Goal: Task Accomplishment & Management: Use online tool/utility

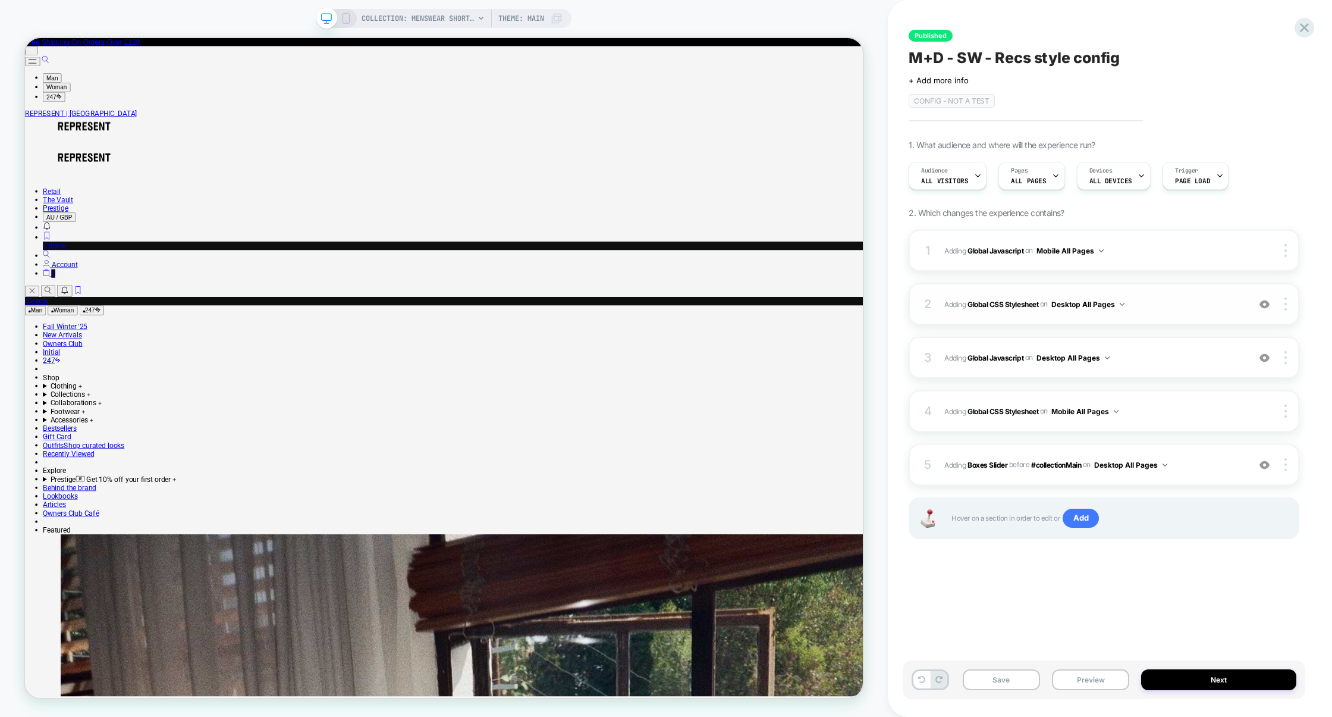
click at [1166, 308] on span "Adding Global CSS Stylesheet on Desktop All Pages" at bounding box center [1093, 304] width 299 height 15
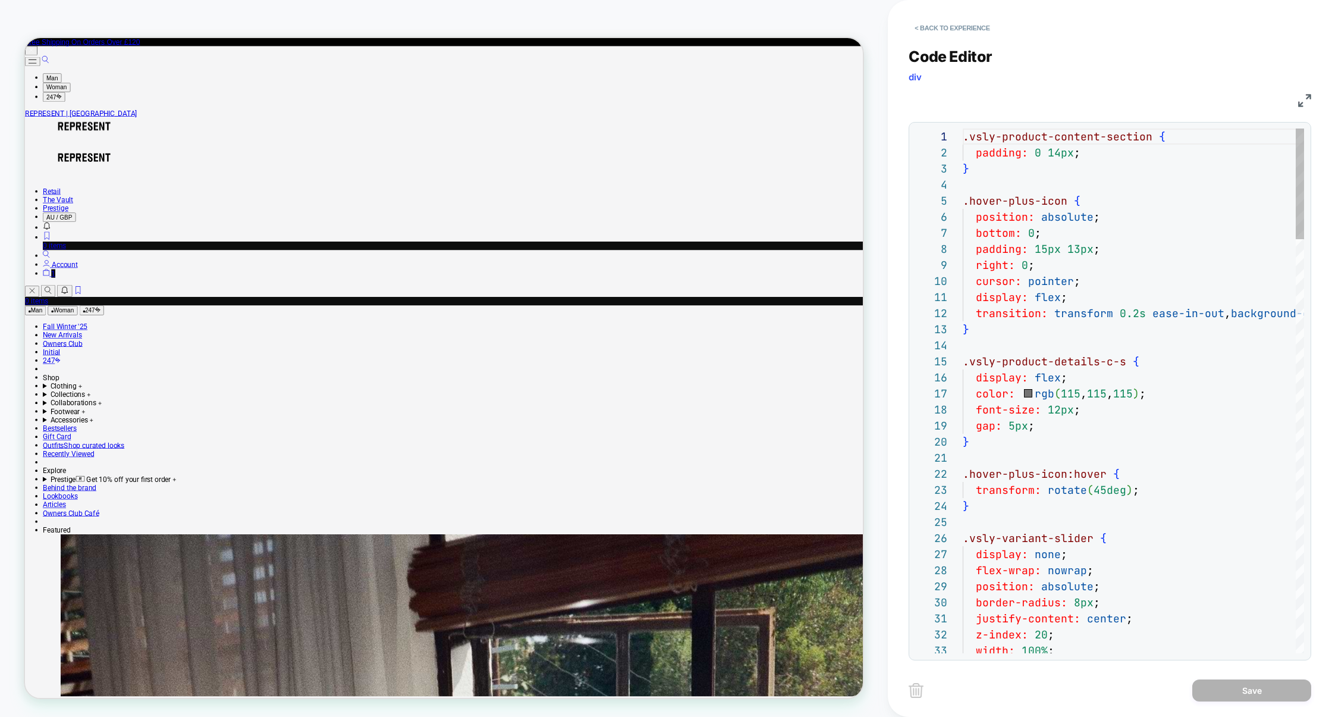
scroll to position [161, 0]
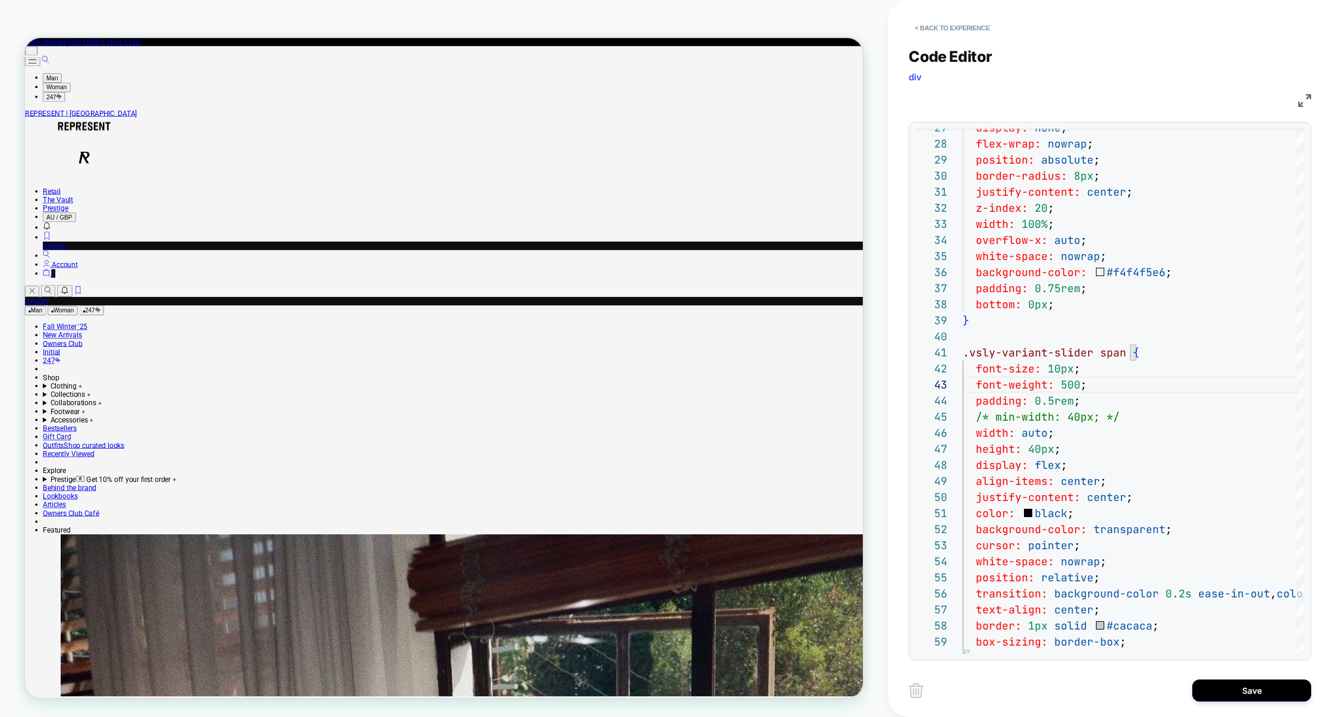
scroll to position [0, 0]
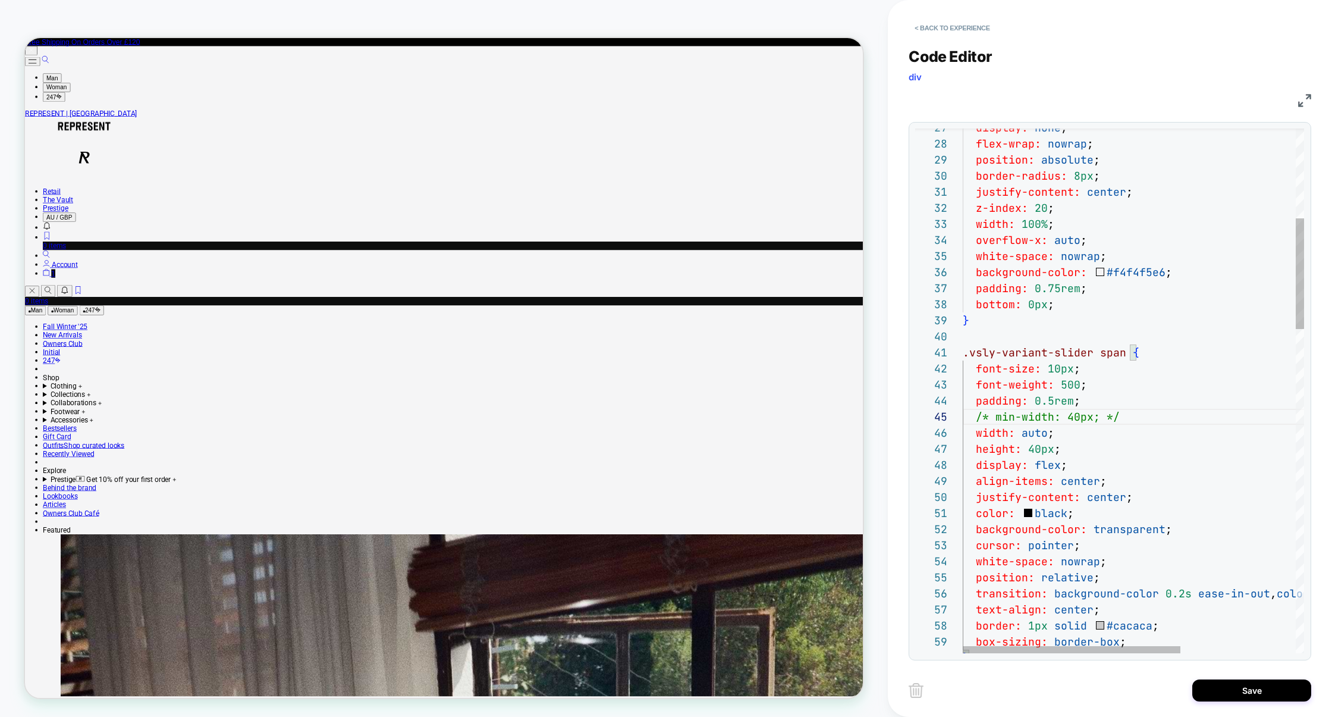
scroll to position [64, 115]
type textarea "**********"
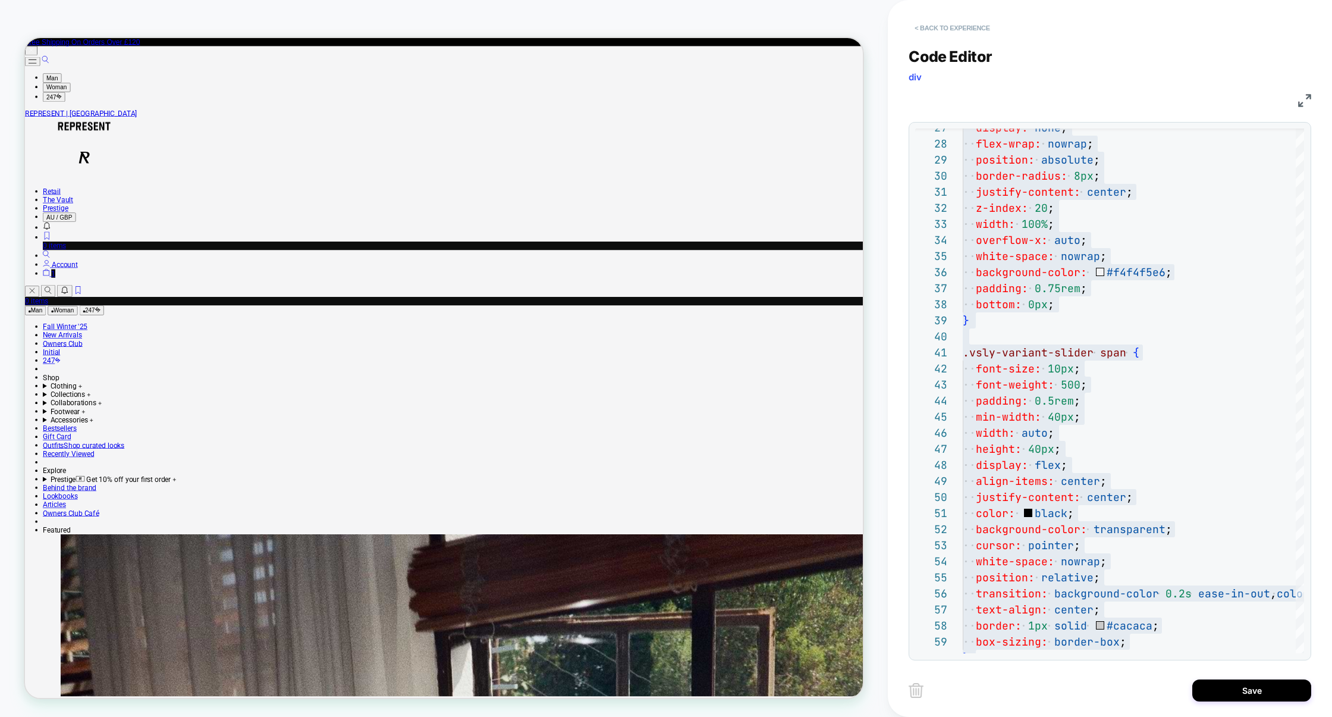
click at [984, 32] on button "< Back to experience" at bounding box center [952, 27] width 87 height 19
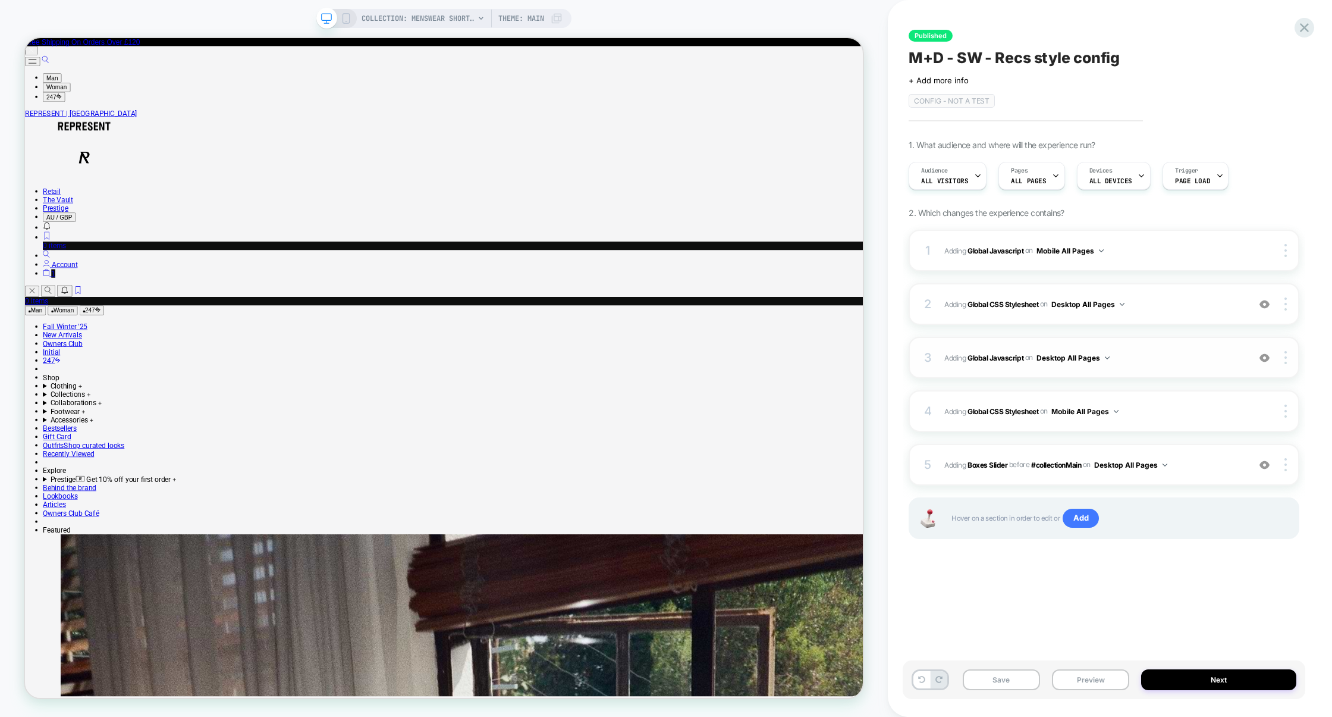
click at [1187, 352] on span "Adding Global Javascript on Desktop All Pages" at bounding box center [1093, 357] width 299 height 15
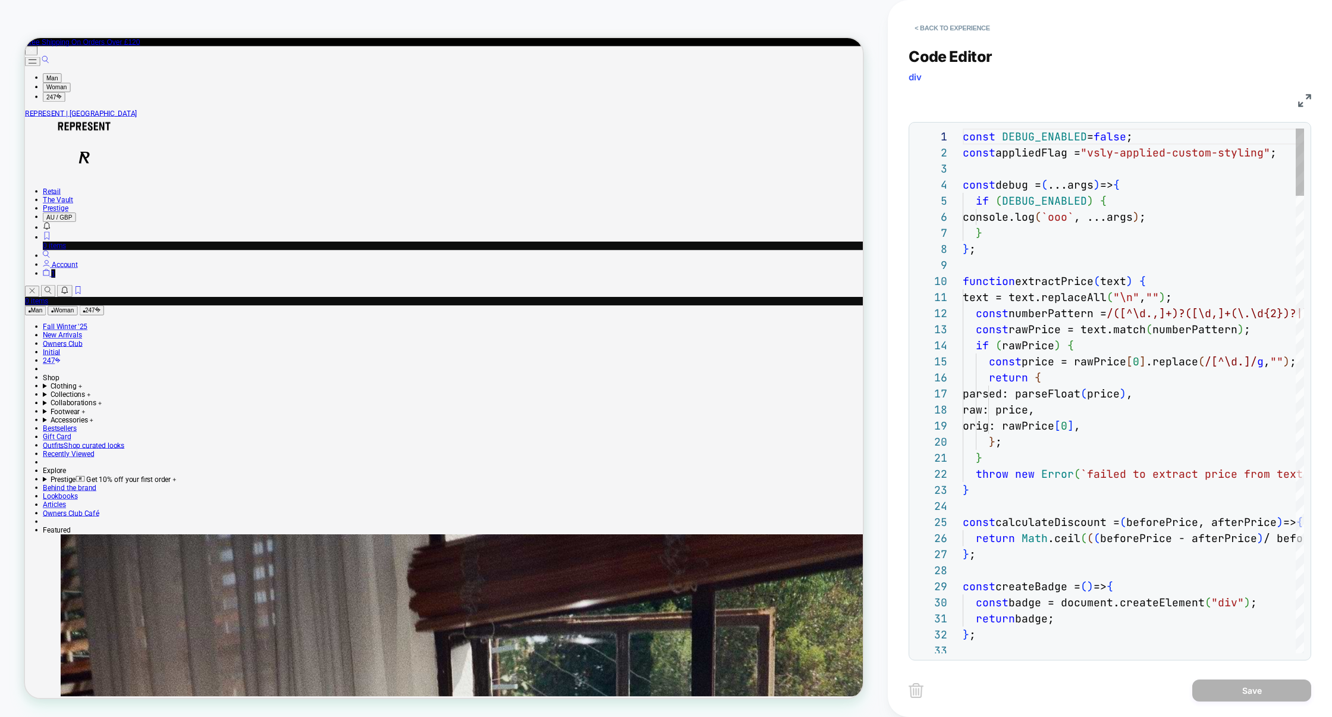
scroll to position [161, 0]
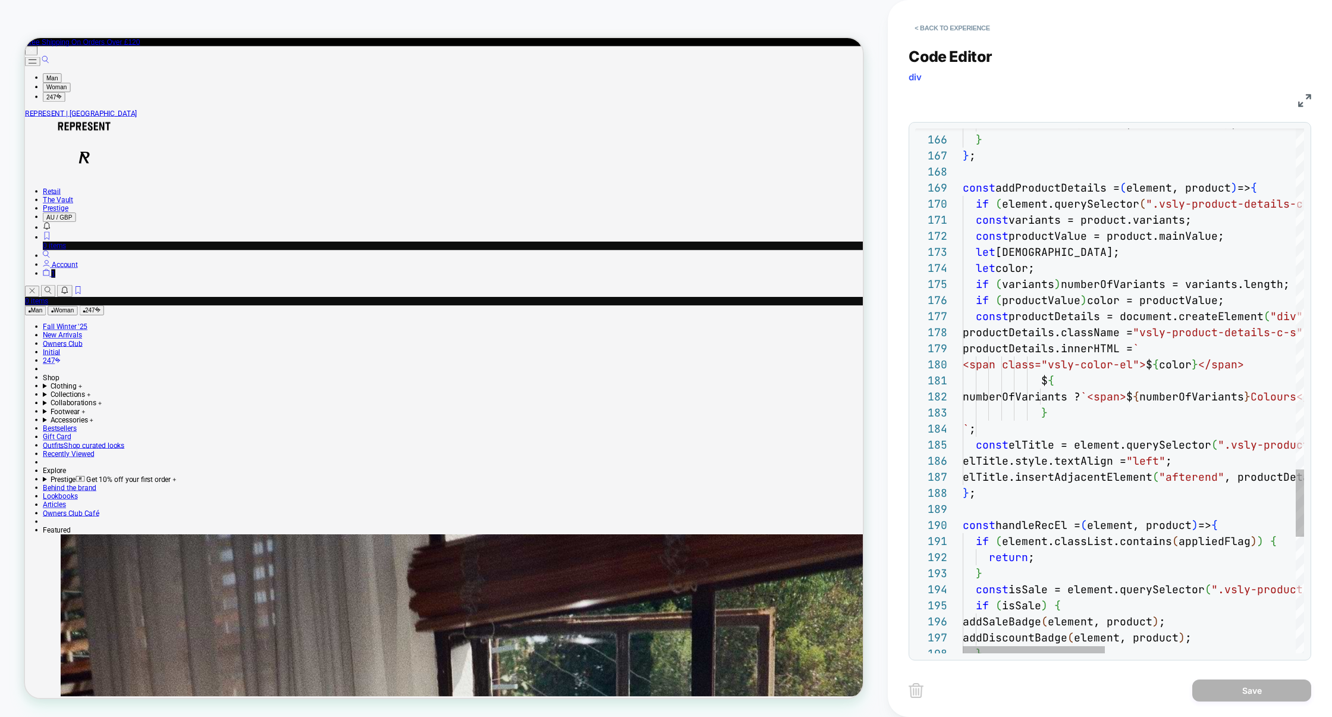
type textarea "**********"
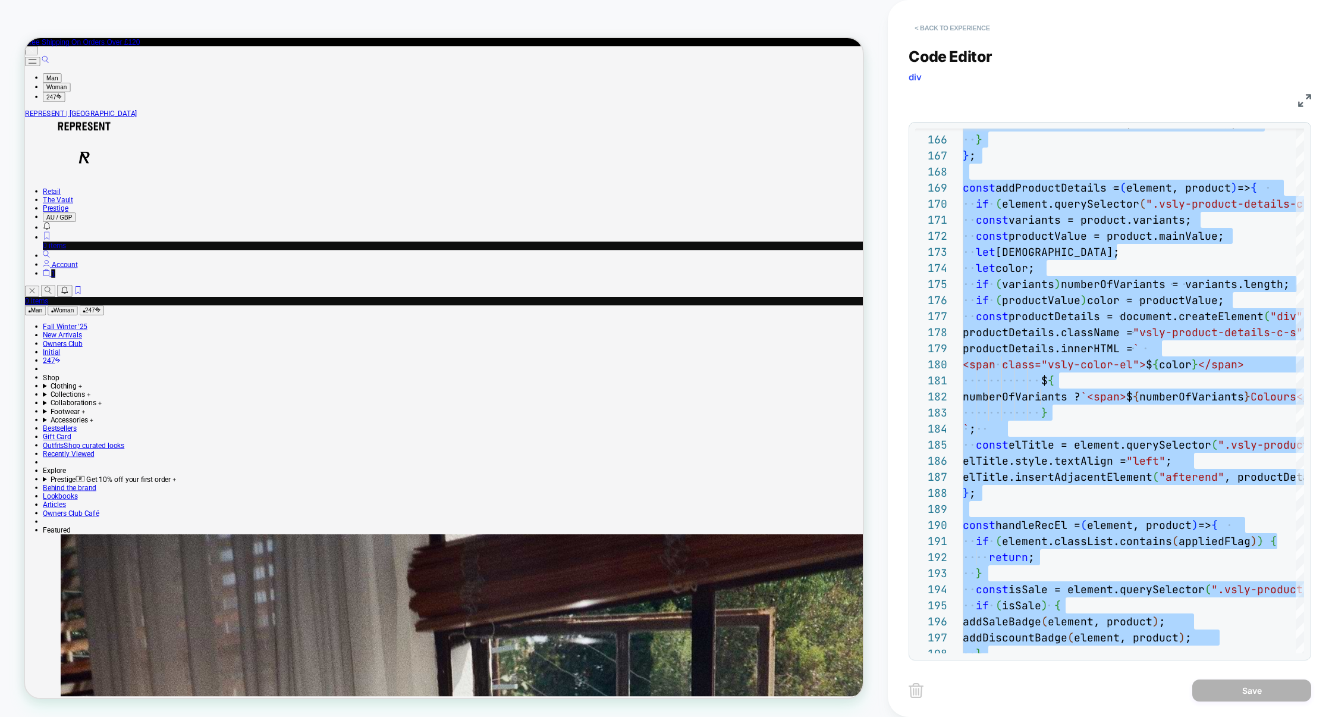
click at [986, 24] on button "< Back to experience" at bounding box center [952, 27] width 87 height 19
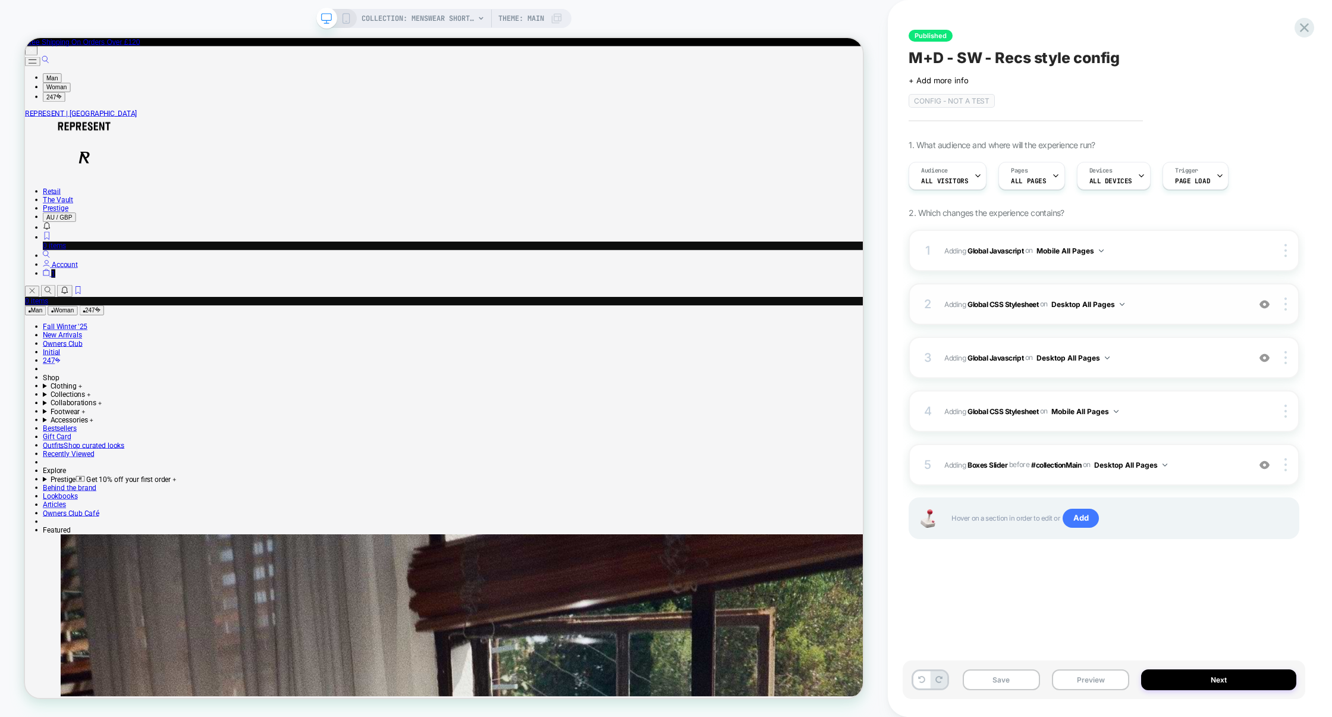
click at [1160, 316] on div "2 Adding Global CSS Stylesheet on Desktop All Pages Add Before Add After Copy t…" at bounding box center [1104, 304] width 391 height 42
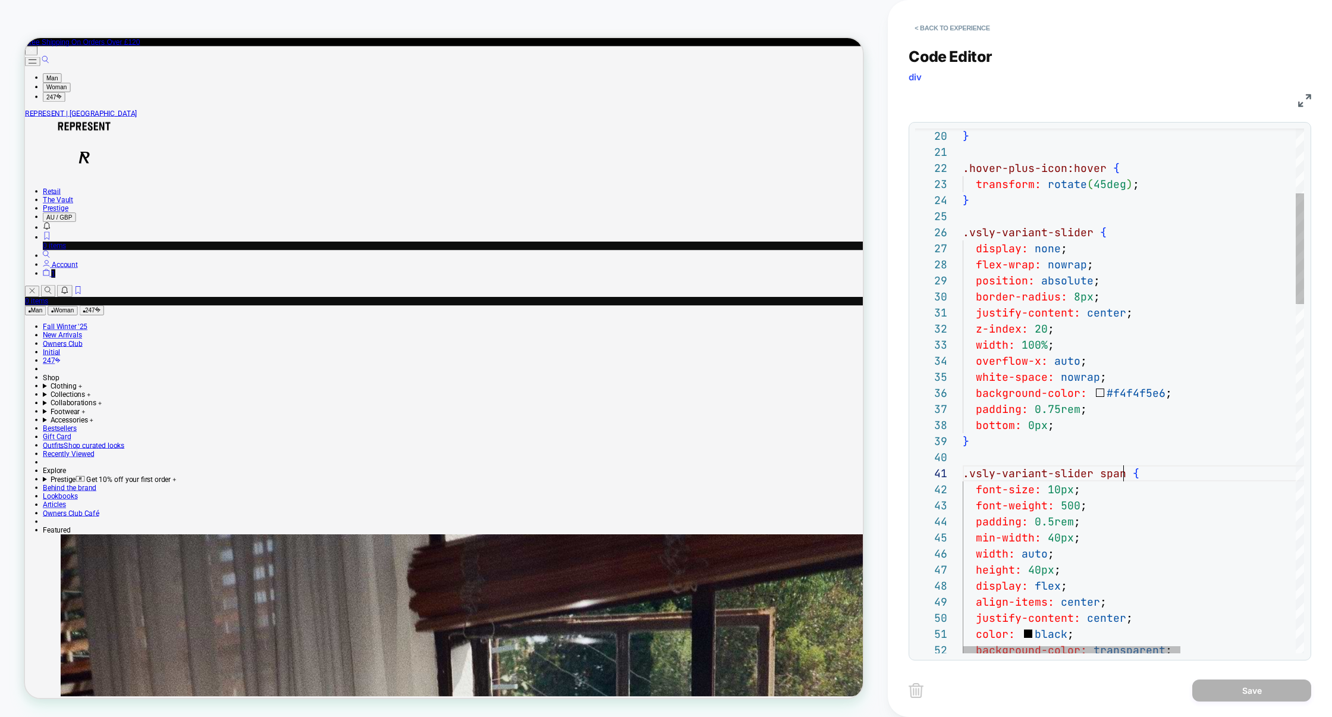
scroll to position [0, 0]
drag, startPoint x: 1150, startPoint y: 511, endPoint x: 867, endPoint y: 510, distance: 283.1
drag, startPoint x: 1065, startPoint y: 553, endPoint x: 899, endPoint y: 548, distance: 166.6
click at [899, 548] on div "< Back to experience Code Editor div CSS 20 21 22 23 24 25 26 27 28 29 30 31 32…" at bounding box center [1110, 358] width 444 height 717
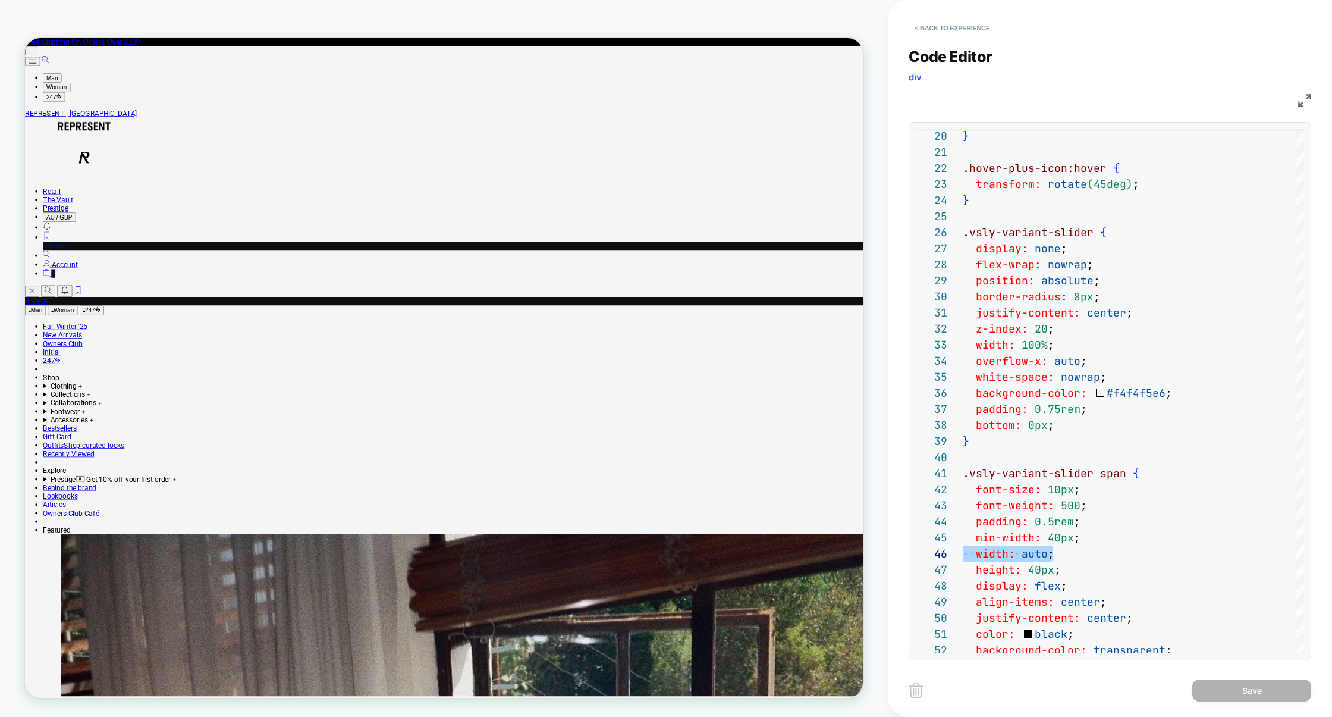
type textarea "**********"
click at [1282, 693] on button "Save" at bounding box center [1251, 690] width 119 height 22
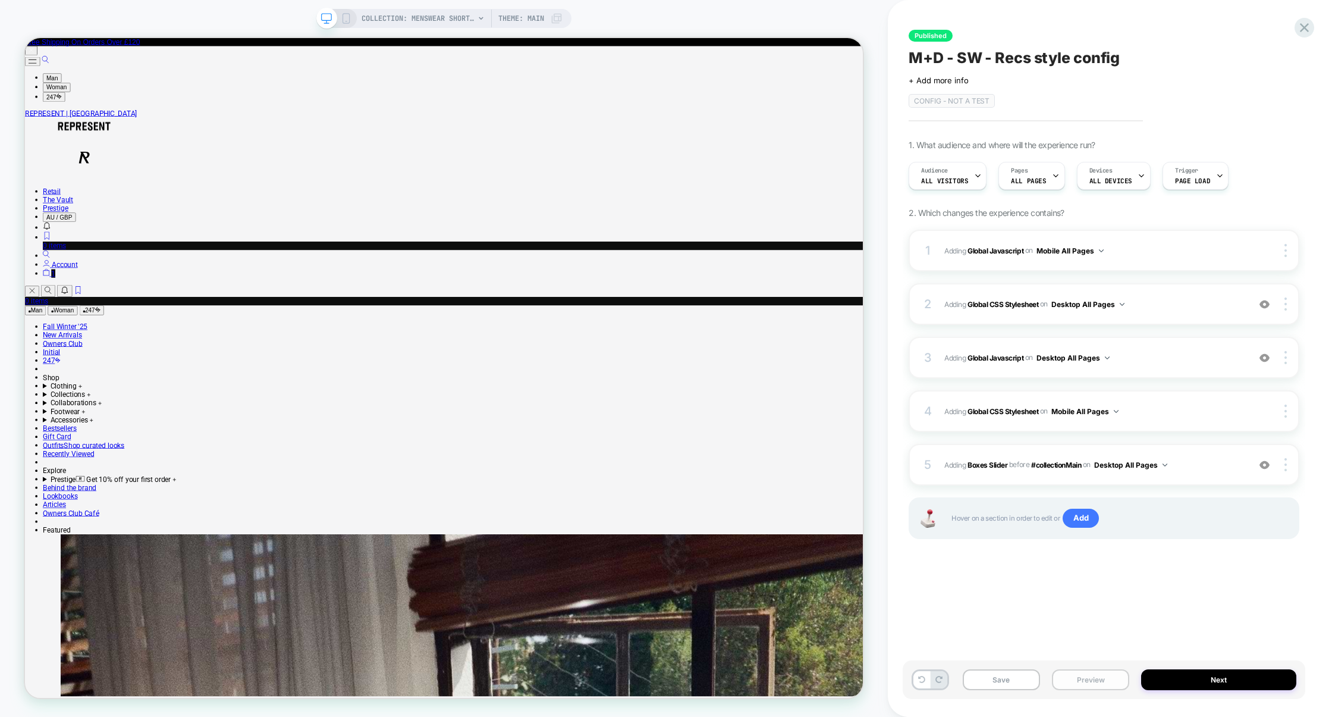
click at [1096, 678] on button "Preview" at bounding box center [1090, 679] width 77 height 21
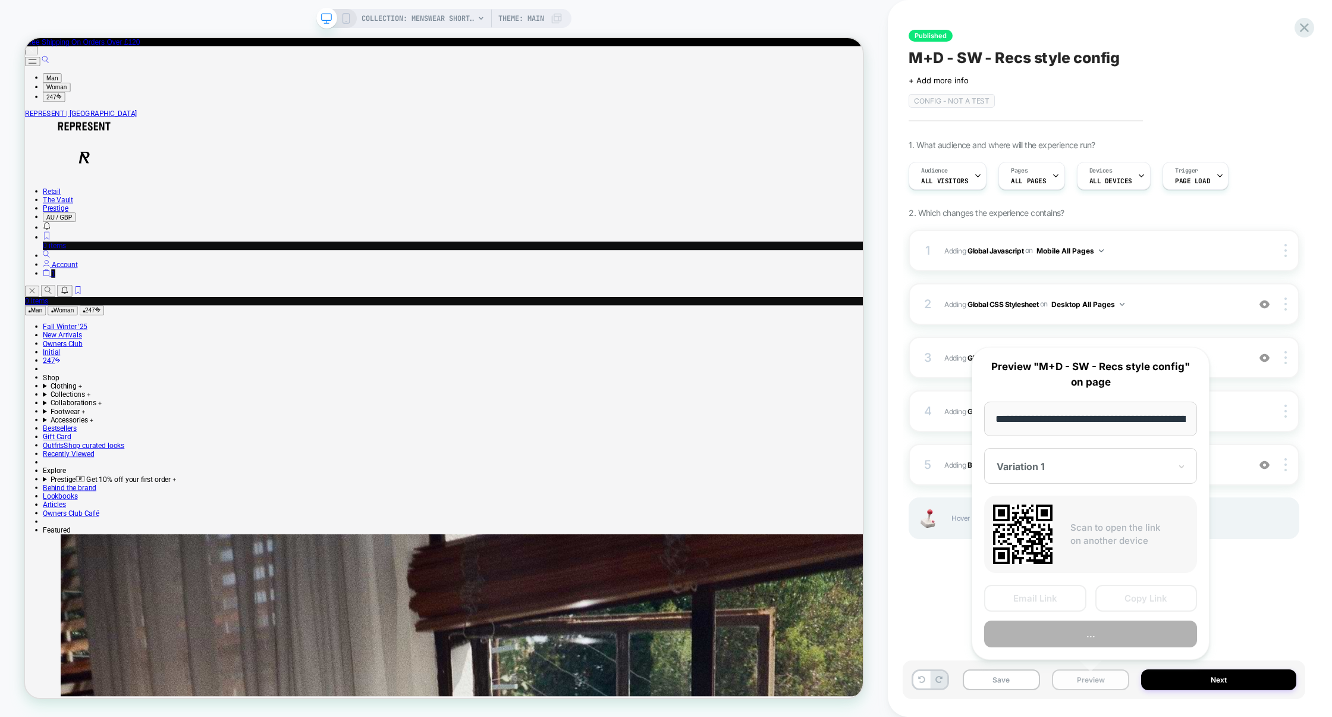
scroll to position [0, 123]
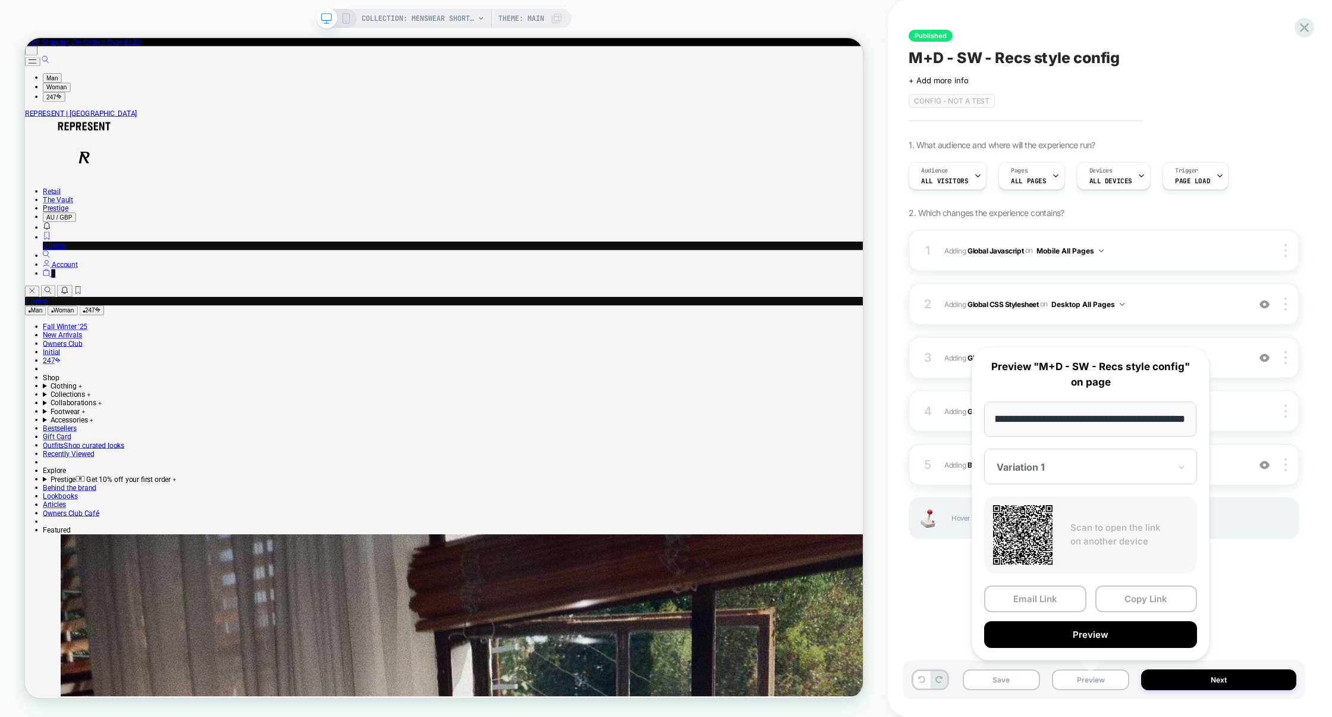
click at [1272, 607] on div "Published M+D - SW - Recs style config Click to edit experience details + Add m…" at bounding box center [1104, 358] width 403 height 693
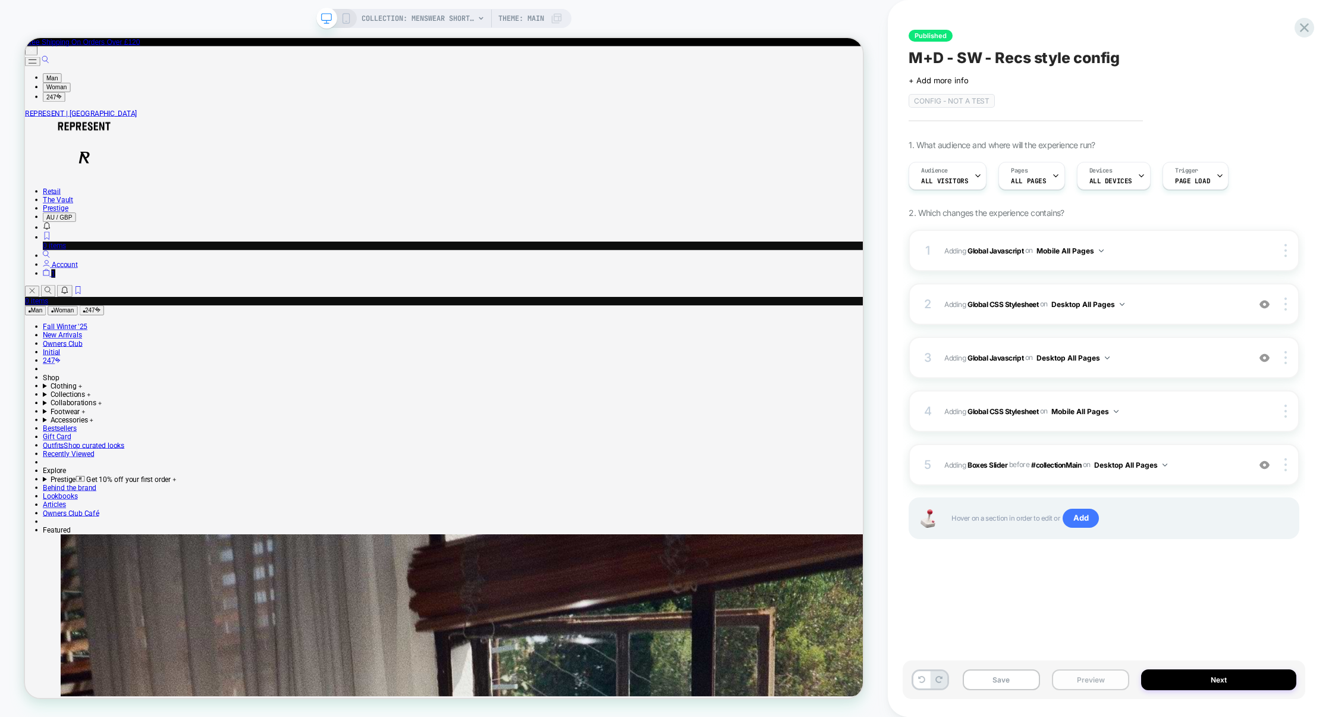
click at [1076, 677] on button "Preview" at bounding box center [1090, 679] width 77 height 21
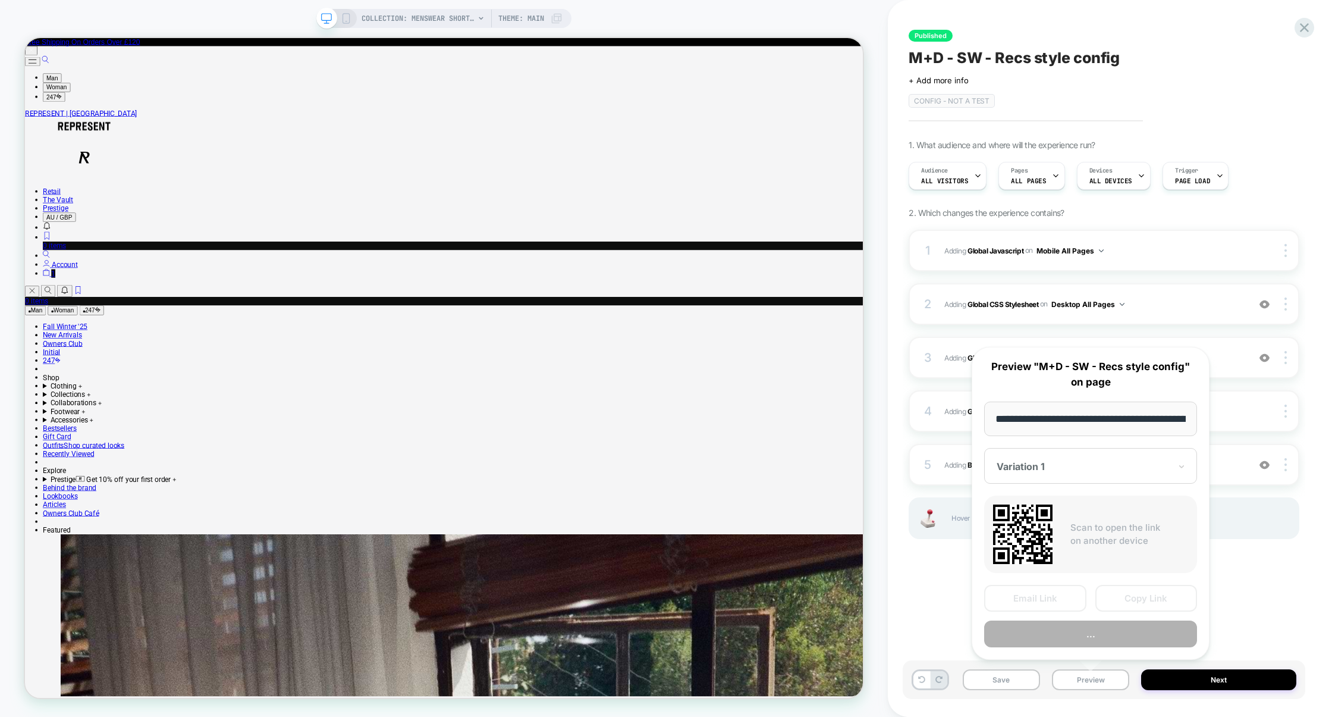
scroll to position [0, 123]
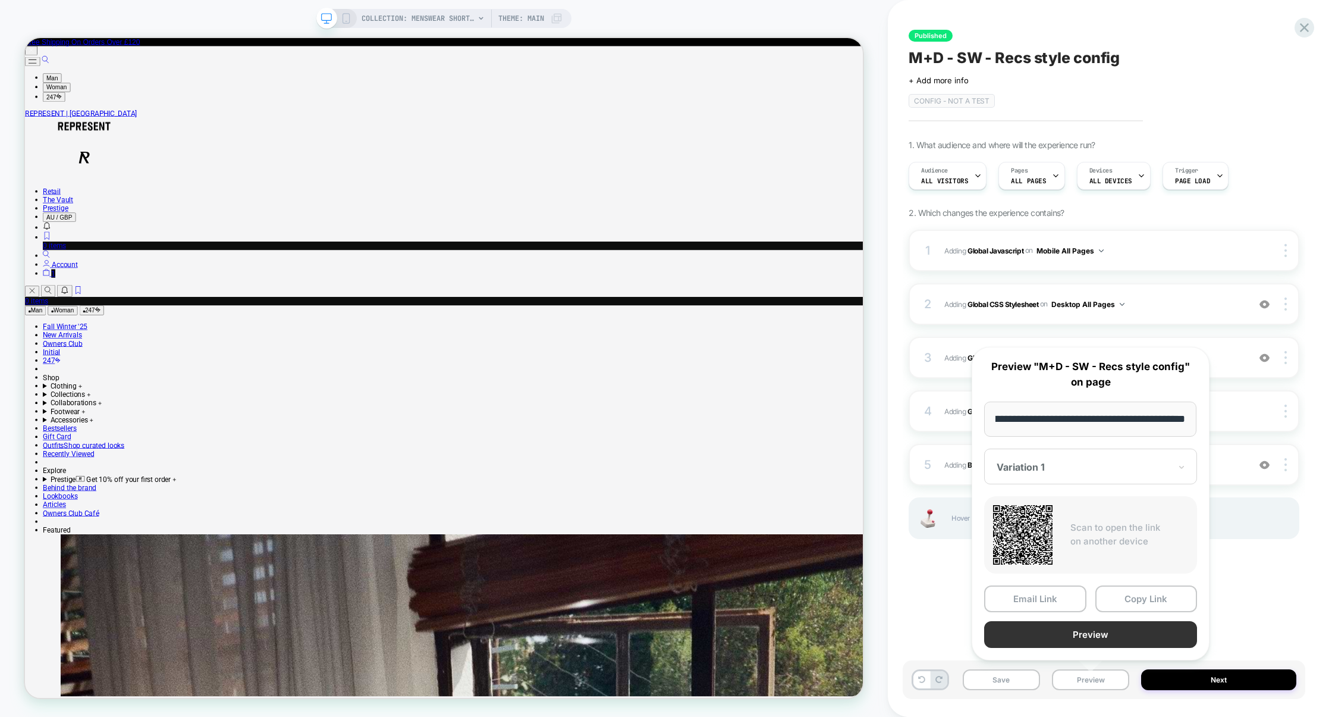
click at [1079, 638] on button "Preview" at bounding box center [1090, 634] width 213 height 27
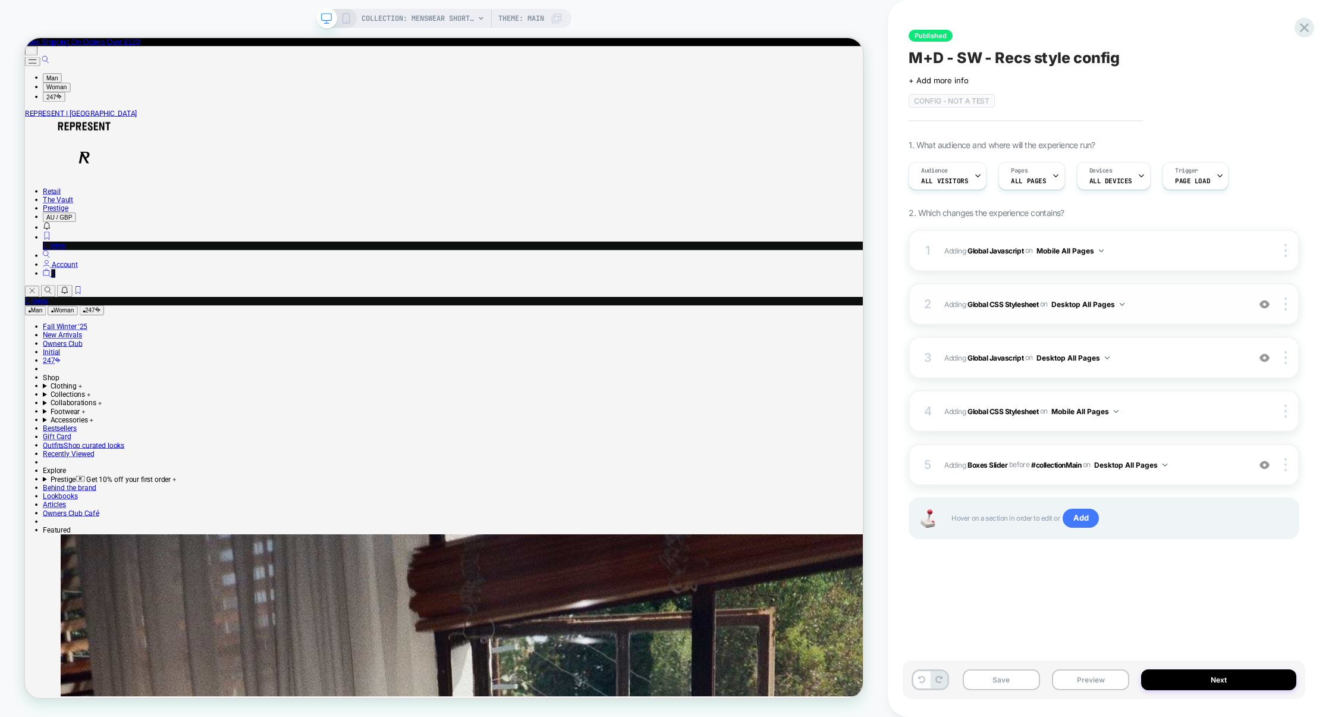
click at [1161, 315] on div "2 Adding Global CSS Stylesheet on Desktop All Pages Add Before Add After Copy t…" at bounding box center [1104, 304] width 391 height 42
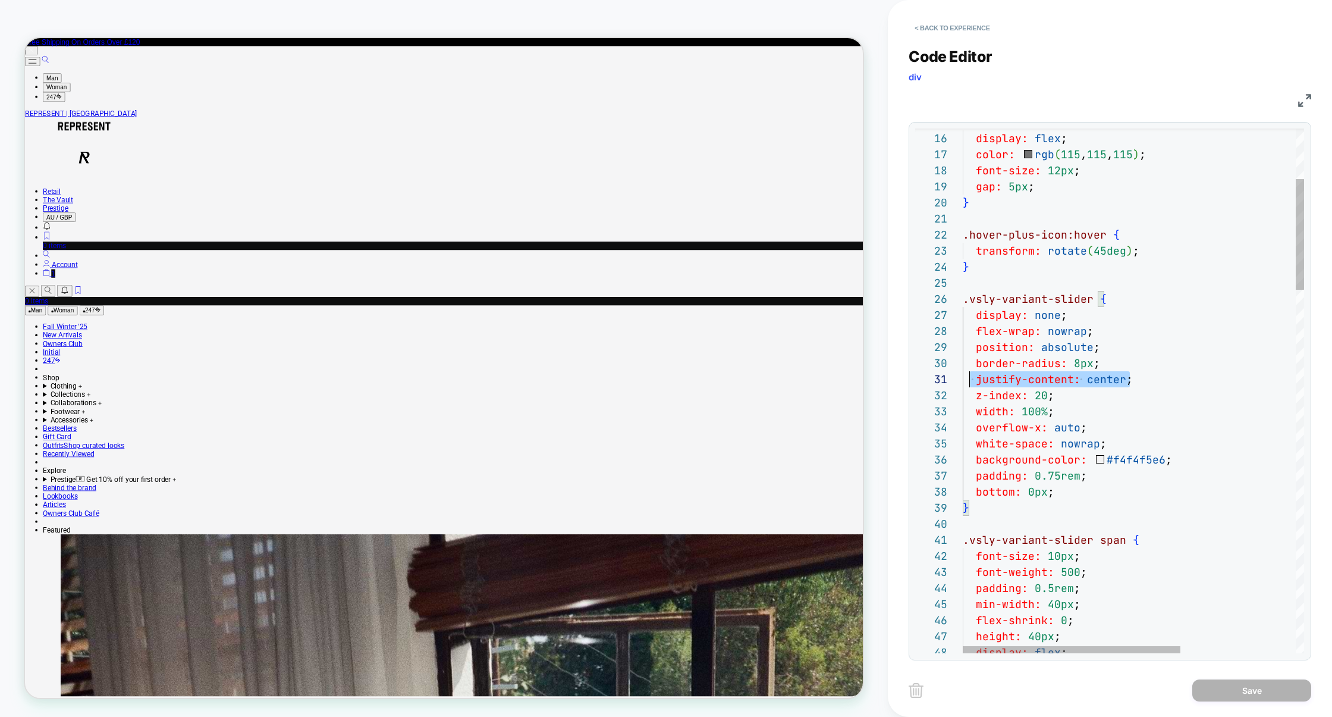
scroll to position [0, 0]
drag, startPoint x: 1164, startPoint y: 374, endPoint x: 910, endPoint y: 372, distance: 254.0
click at [910, 372] on div "15 16 17 18 19 20 21 22 23 24 25 26 27 28 29 30 31 32 33 34 35 36 37 38 39 40 4…" at bounding box center [1110, 391] width 403 height 538
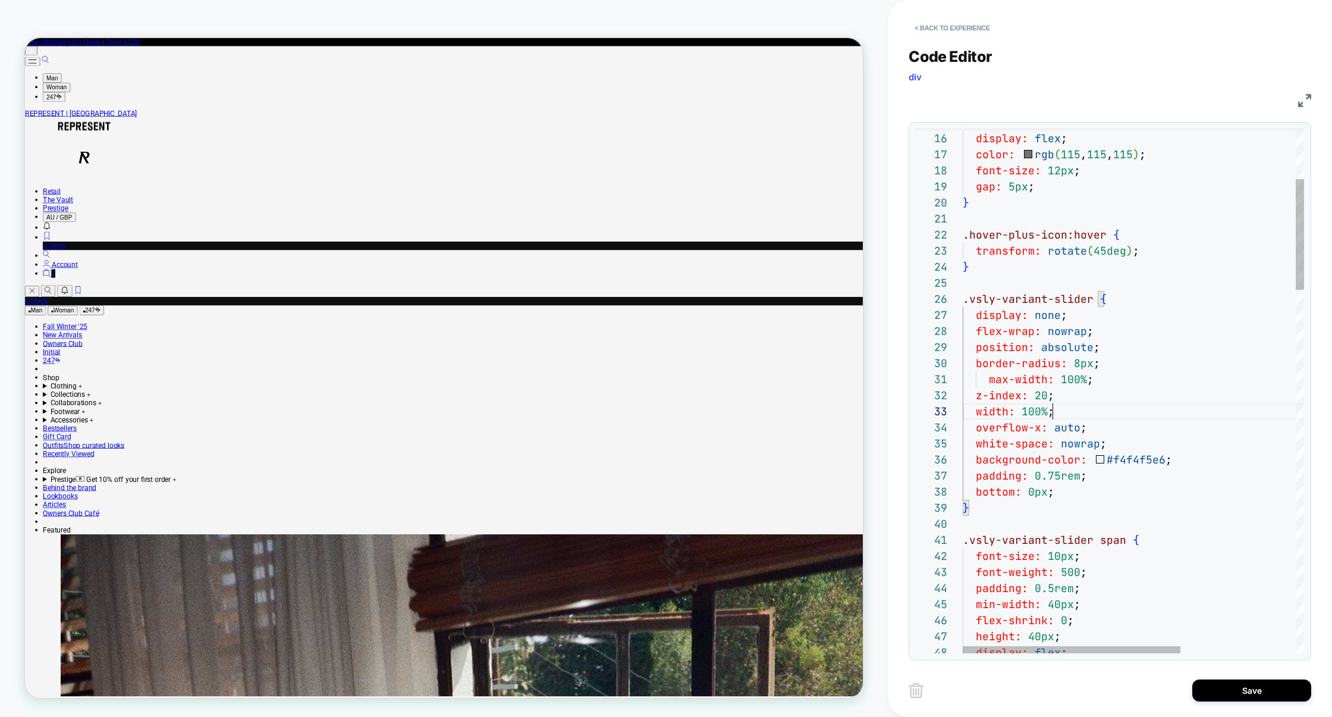
scroll to position [32, 0]
drag, startPoint x: 1070, startPoint y: 415, endPoint x: 881, endPoint y: 414, distance: 188.5
click at [881, 414] on div "COLLECTION: Menswear Shorts (Category) COLLECTION: Menswear Shorts (Category) T…" at bounding box center [666, 358] width 1332 height 717
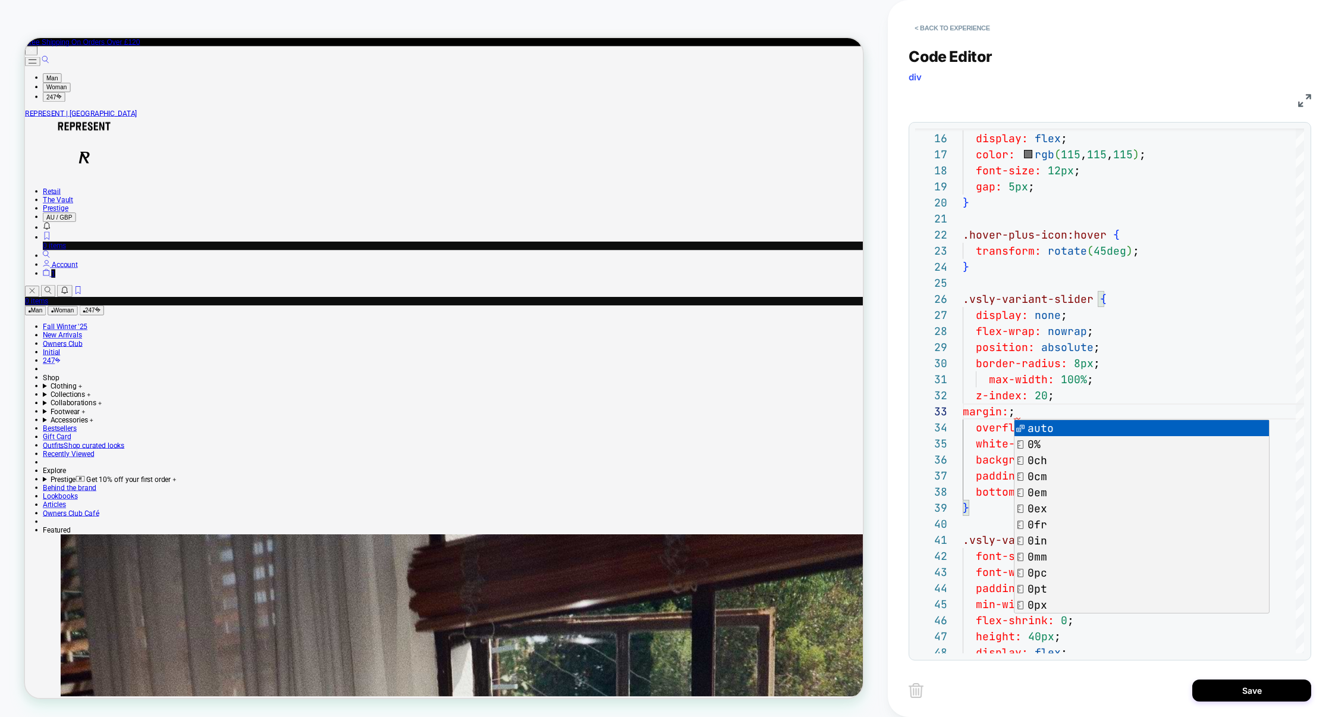
scroll to position [32, 77]
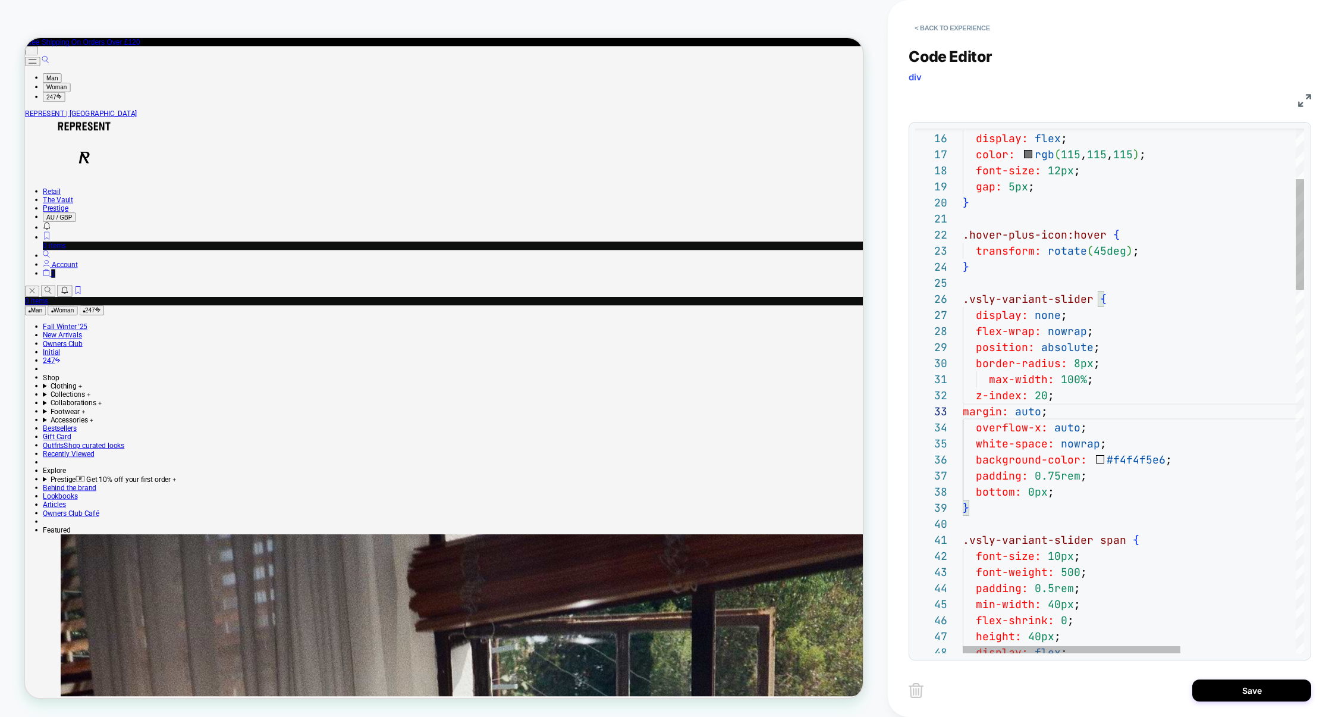
drag, startPoint x: 1108, startPoint y: 415, endPoint x: 865, endPoint y: 415, distance: 243.3
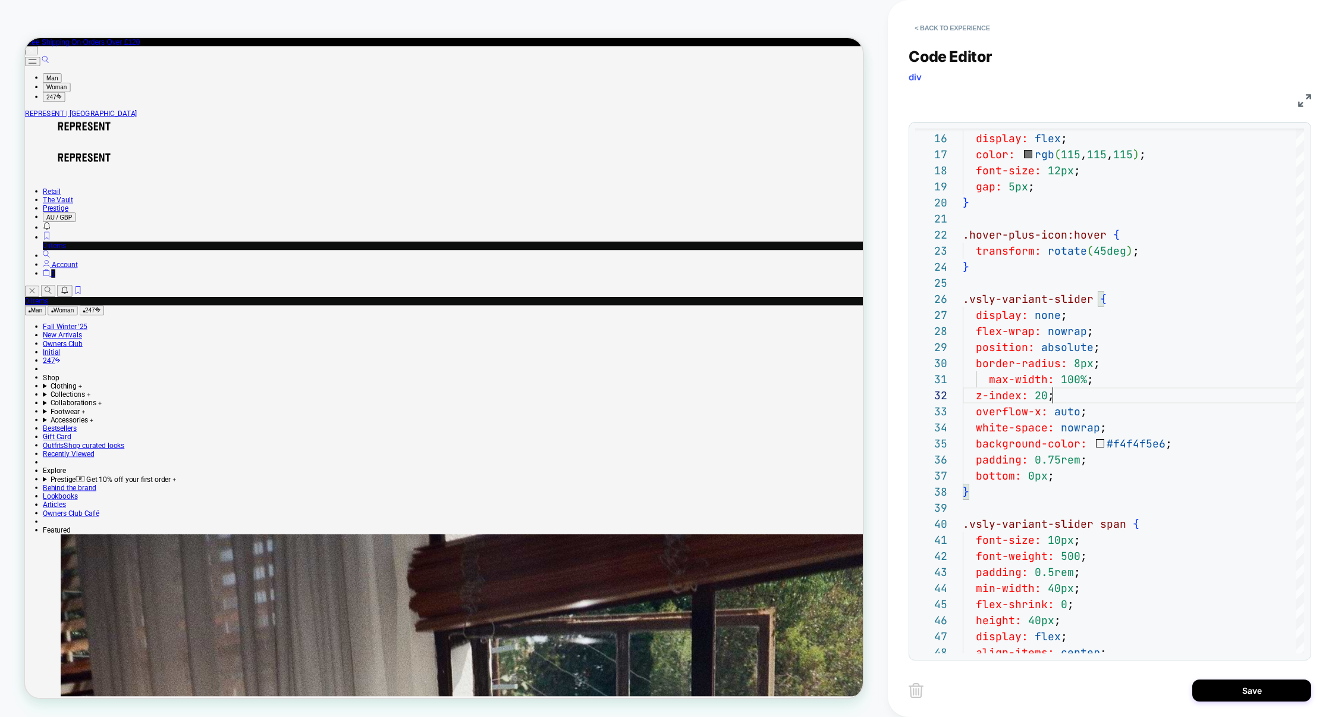
scroll to position [0, 136]
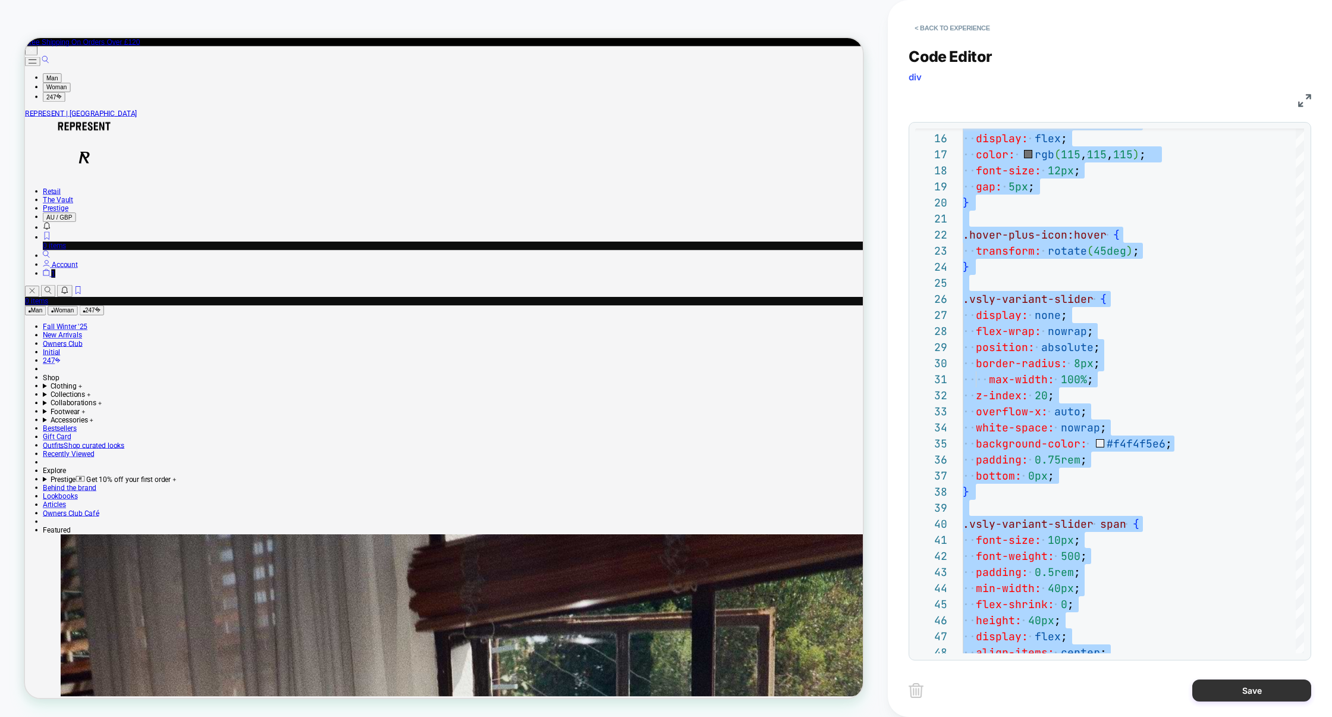
type textarea "**********"
click at [1236, 685] on button "Save" at bounding box center [1251, 690] width 119 height 22
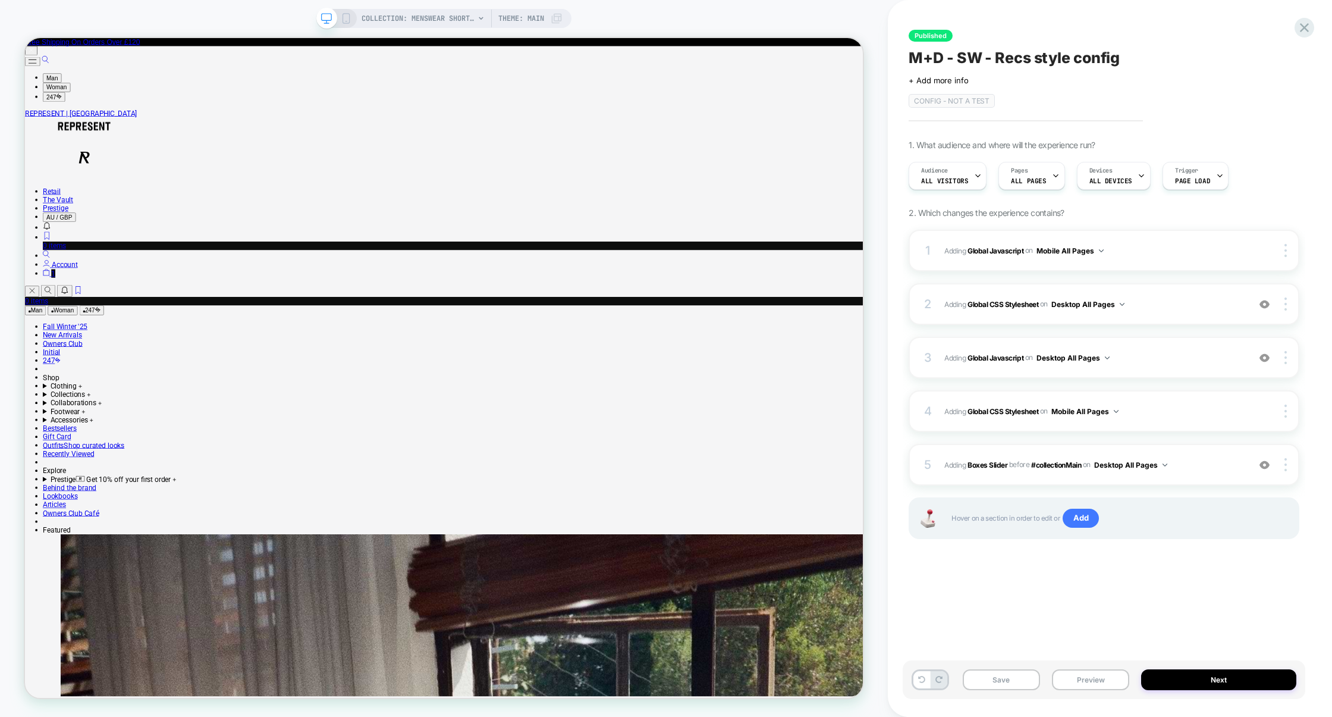
click at [352, 20] on div "COLLECTION: Menswear Shorts (Category) Theme: MAIN" at bounding box center [443, 18] width 255 height 19
click at [344, 17] on icon at bounding box center [346, 18] width 11 height 11
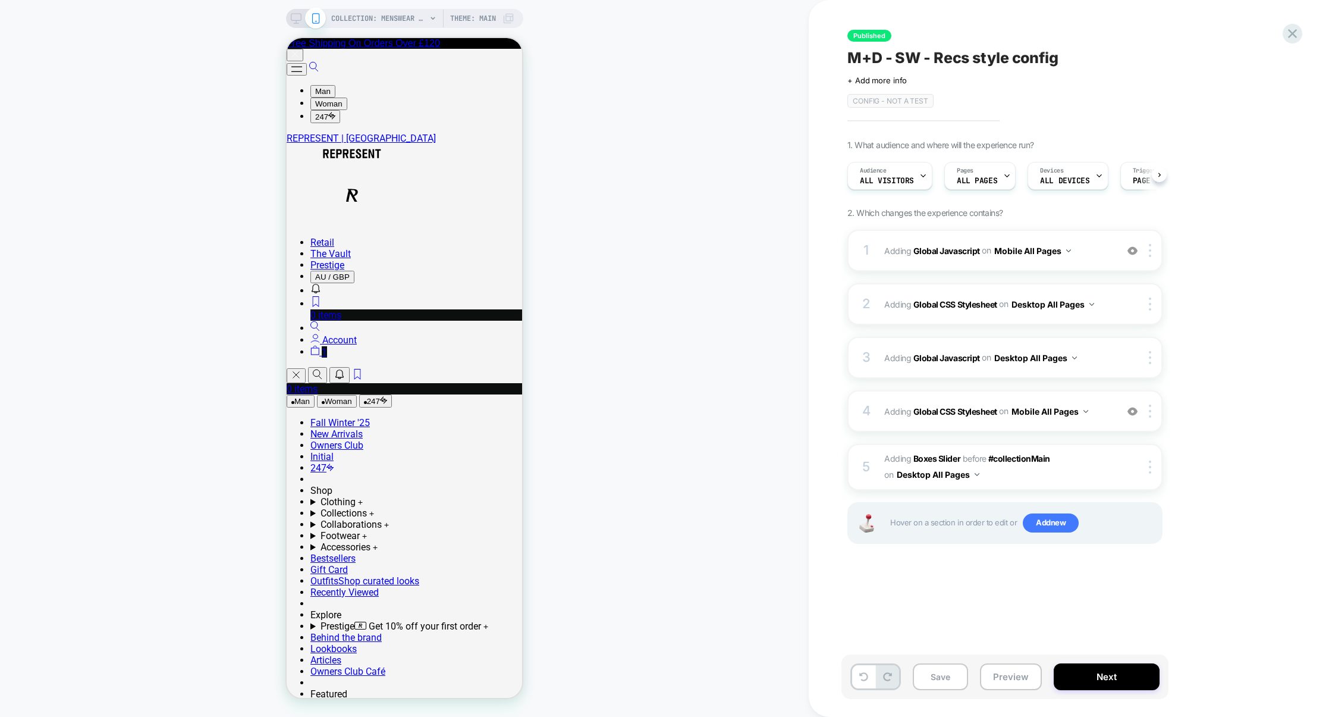
scroll to position [0, 1]
click at [1151, 470] on img at bounding box center [1150, 466] width 2 height 13
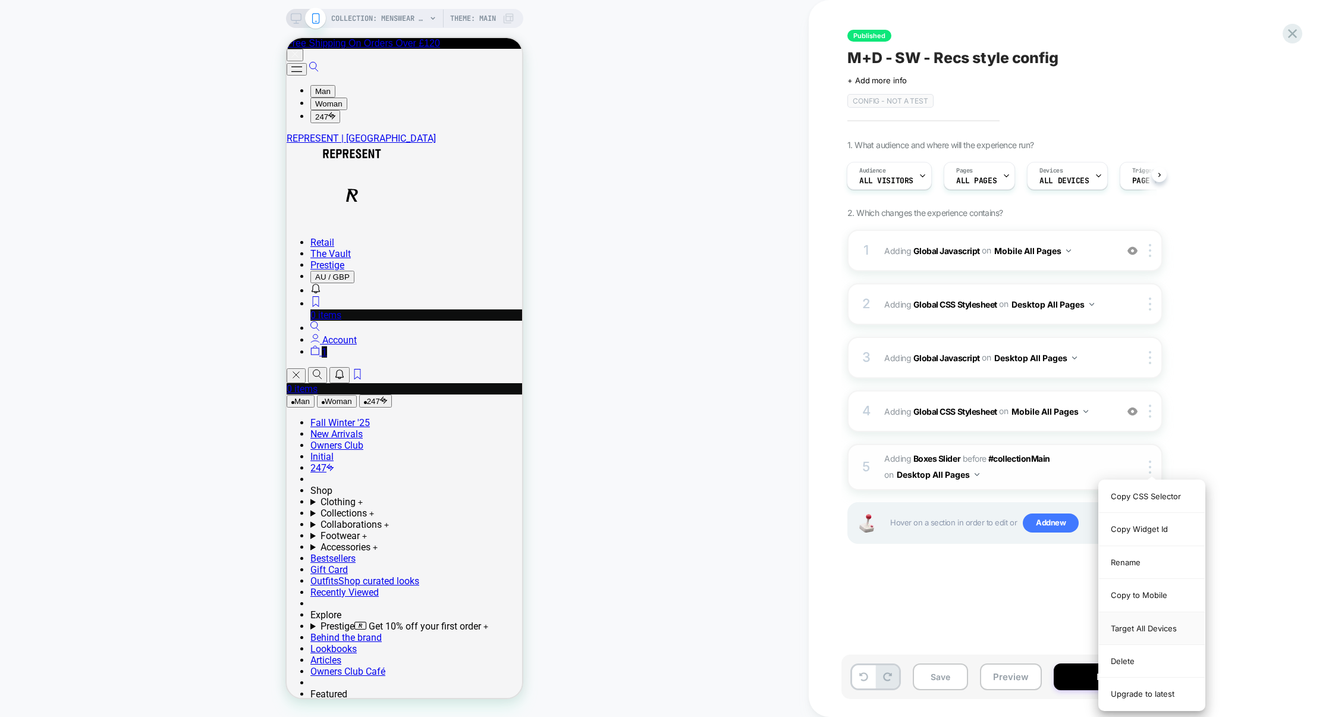
click at [1165, 636] on div "Target All Devices" at bounding box center [1152, 628] width 106 height 33
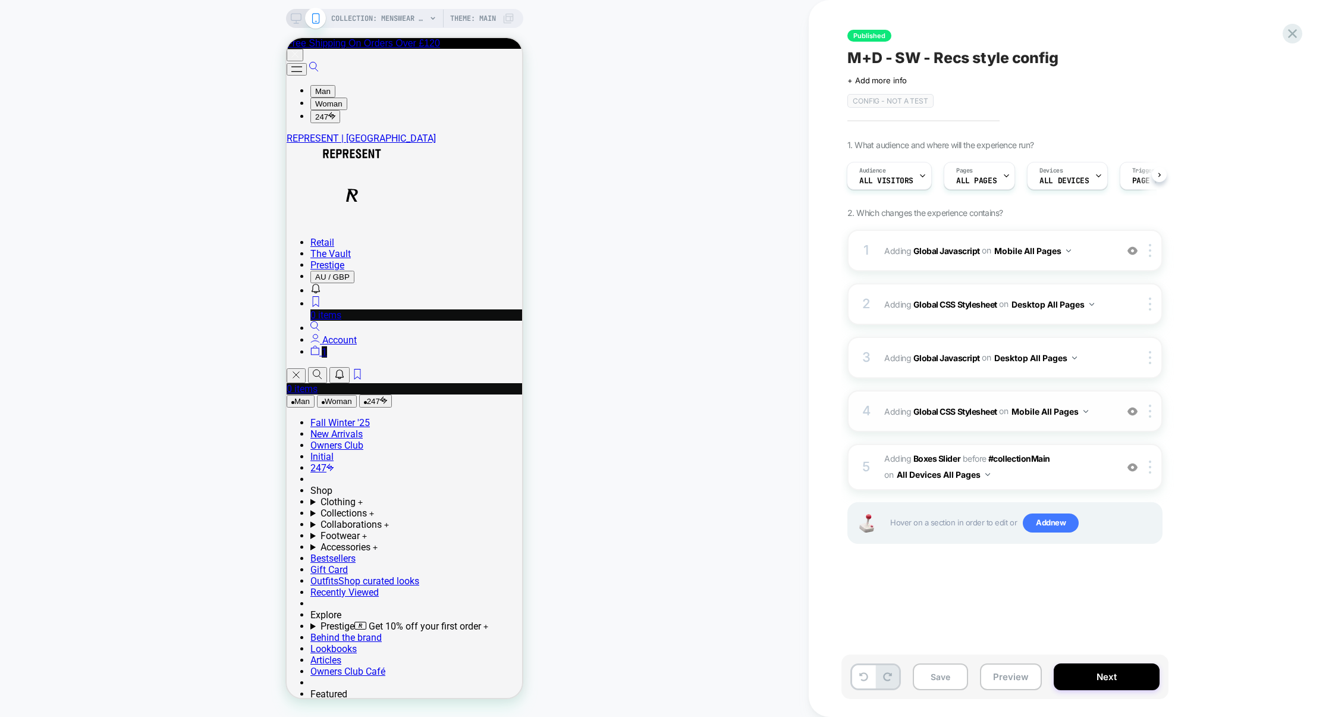
click at [971, 426] on div "4 Adding Global CSS Stylesheet on Mobile All Pages Add Before Add After Copy to…" at bounding box center [1005, 411] width 315 height 42
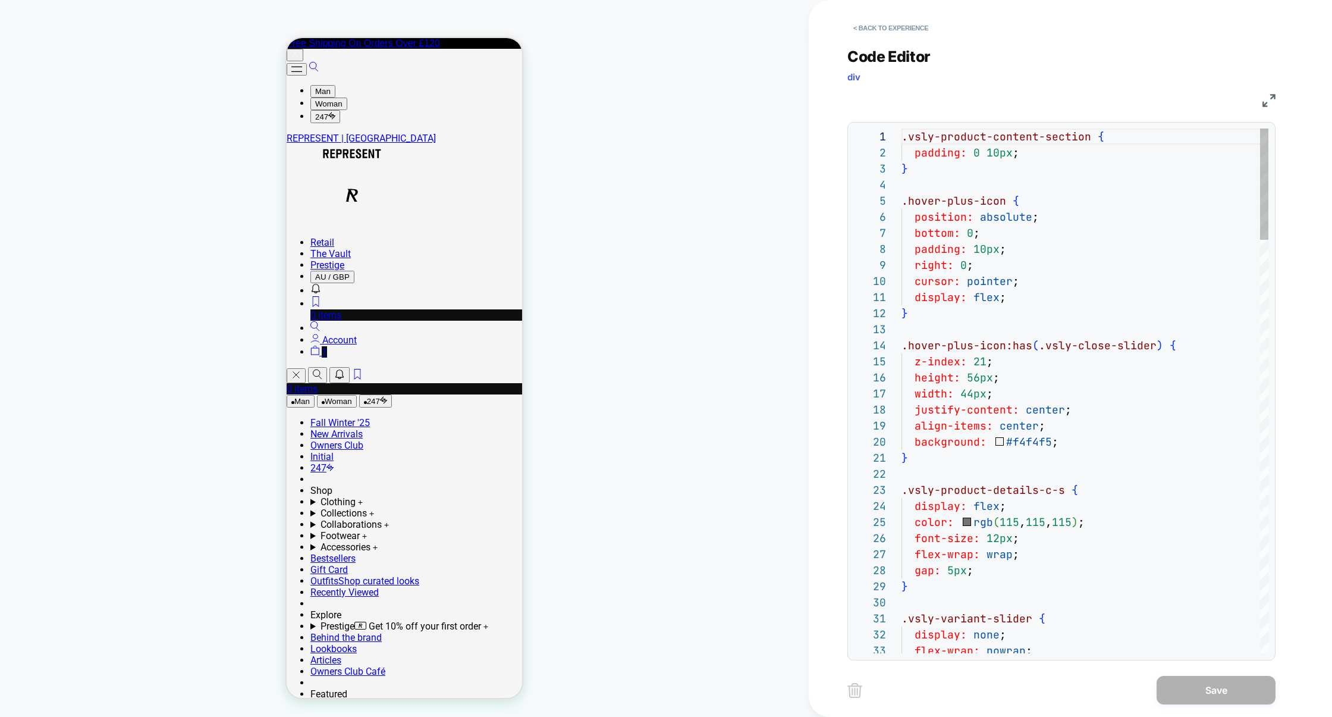
scroll to position [161, 0]
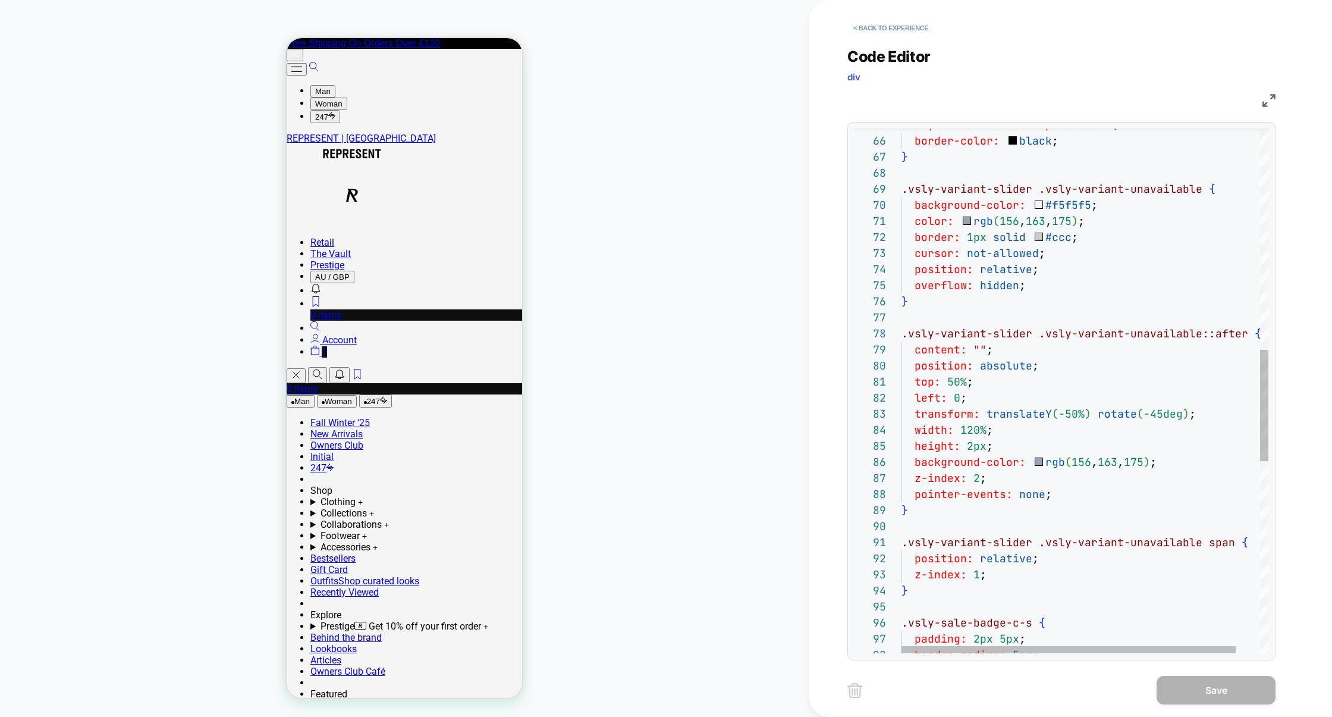
type textarea "**********"
click at [1105, 378] on div ".vsly-variant-slider .vsly-variant-unavailable span { position: relative ; z-in…" at bounding box center [1099, 323] width 394 height 2468
type textarea "*"
type textarea "**********"
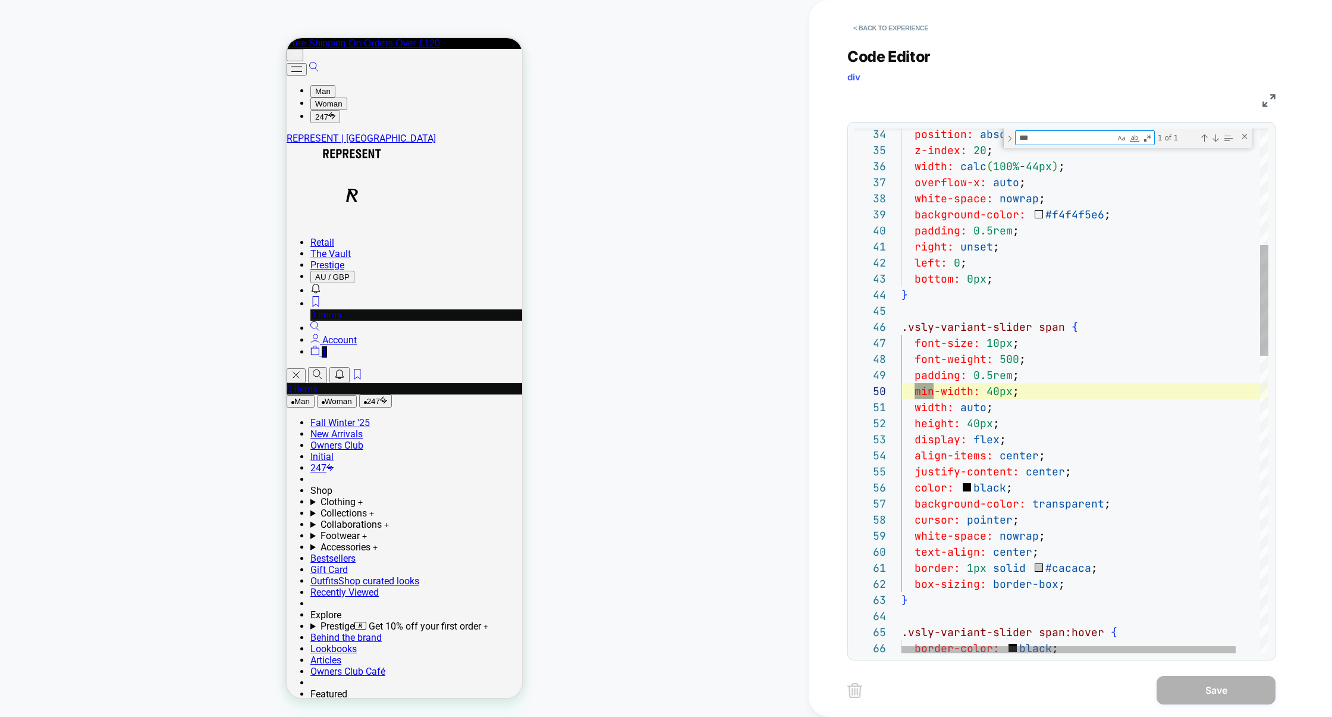
scroll to position [161, 32]
type textarea "***"
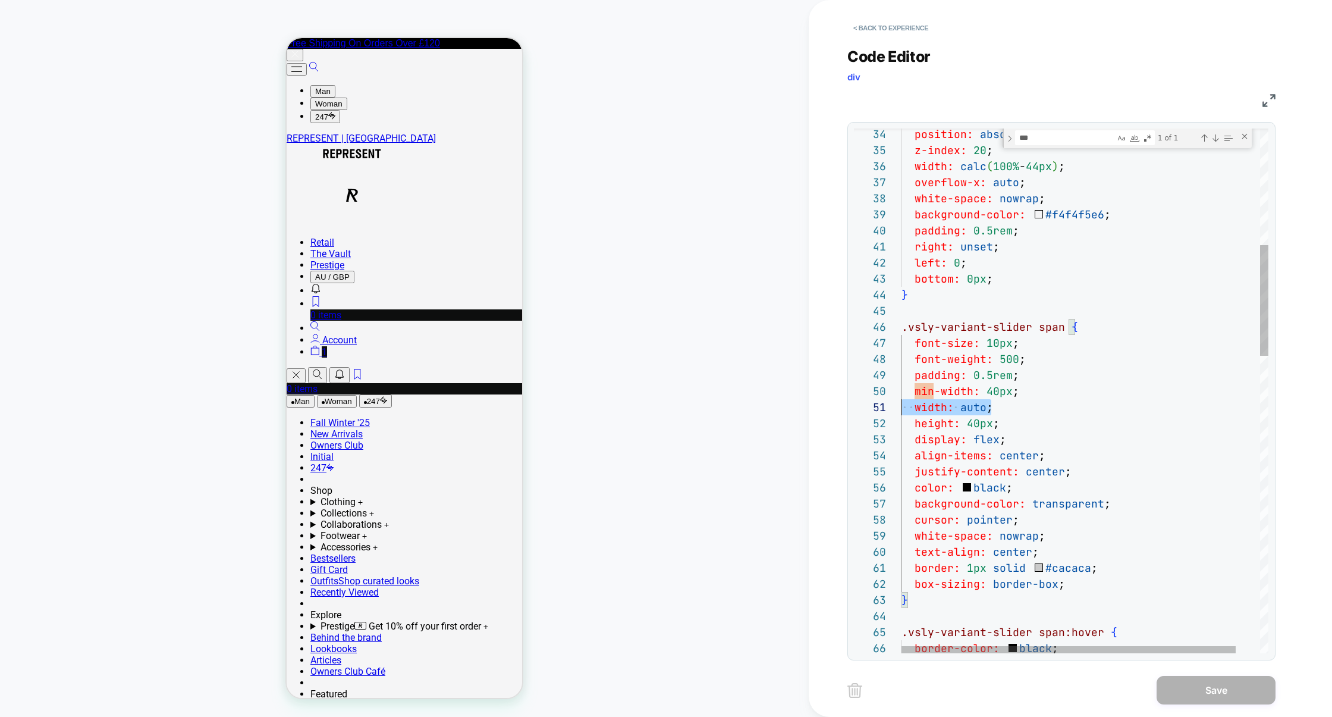
scroll to position [0, 0]
drag, startPoint x: 1015, startPoint y: 408, endPoint x: 807, endPoint y: 407, distance: 208.2
click at [807, 407] on div "COLLECTION: Menswear Shorts (Category) COLLECTION: Menswear Shorts (Category) T…" at bounding box center [666, 358] width 1332 height 717
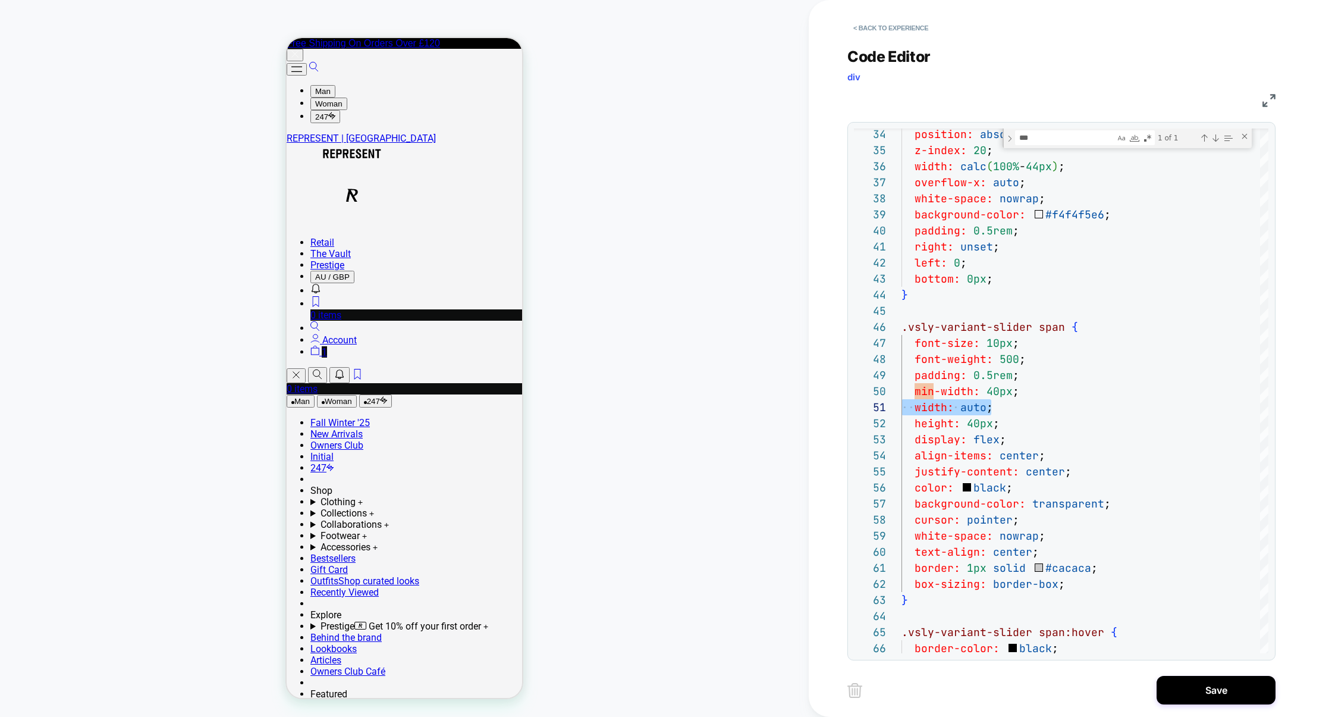
type textarea "**********"
click at [1220, 686] on button "Save" at bounding box center [1216, 690] width 119 height 29
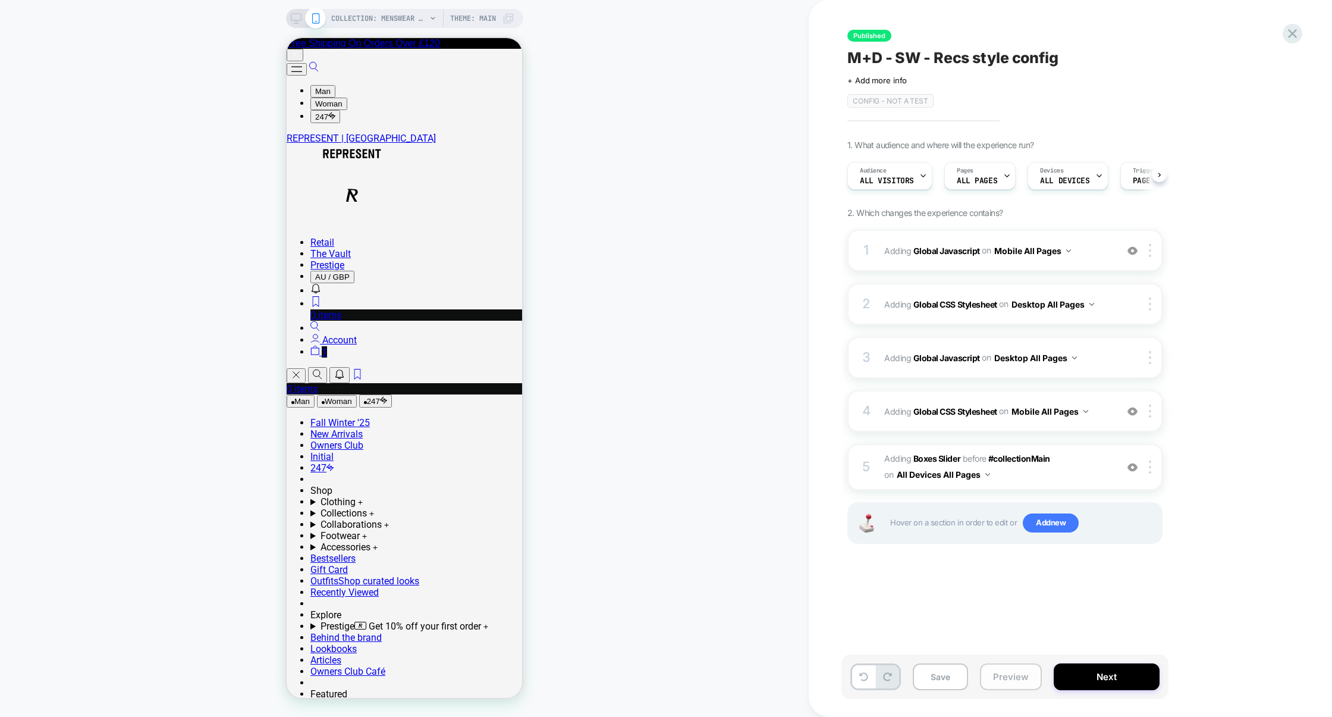
scroll to position [0, 1]
click at [1009, 676] on button "Preview" at bounding box center [1011, 676] width 62 height 27
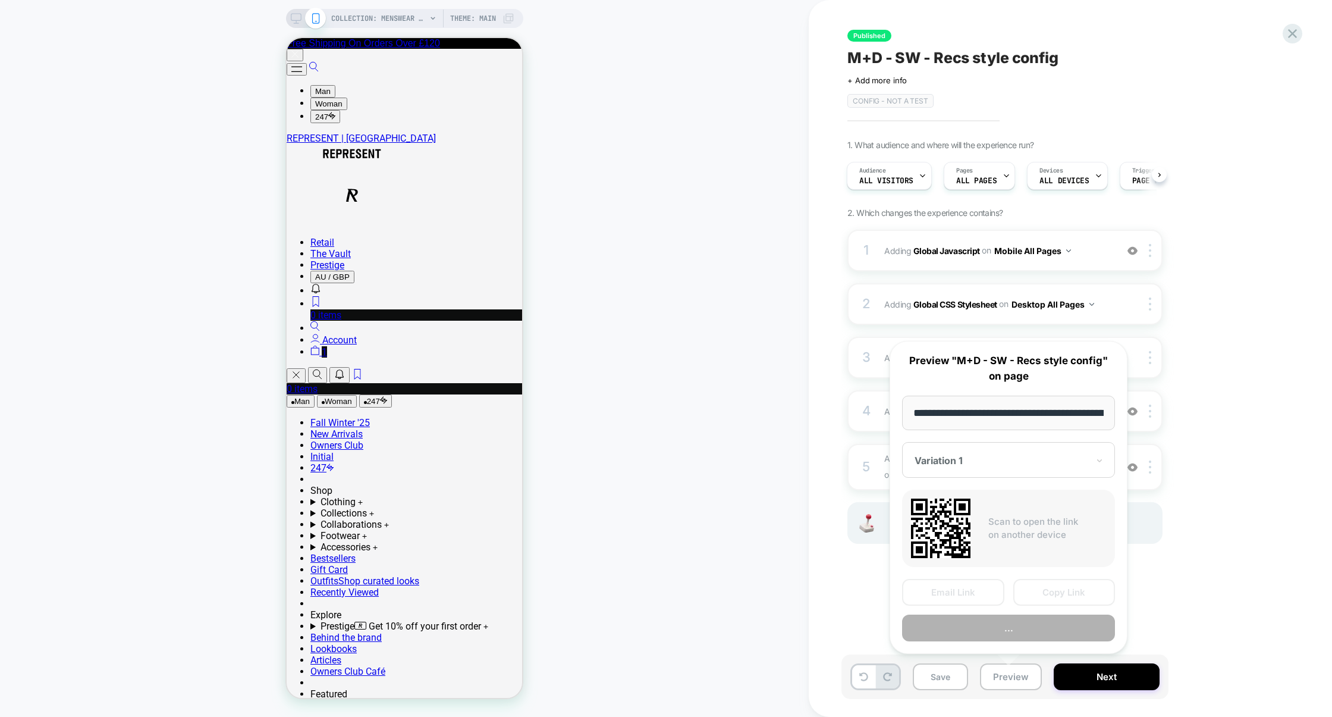
scroll to position [0, 123]
click at [1018, 628] on button "Preview" at bounding box center [1008, 628] width 213 height 27
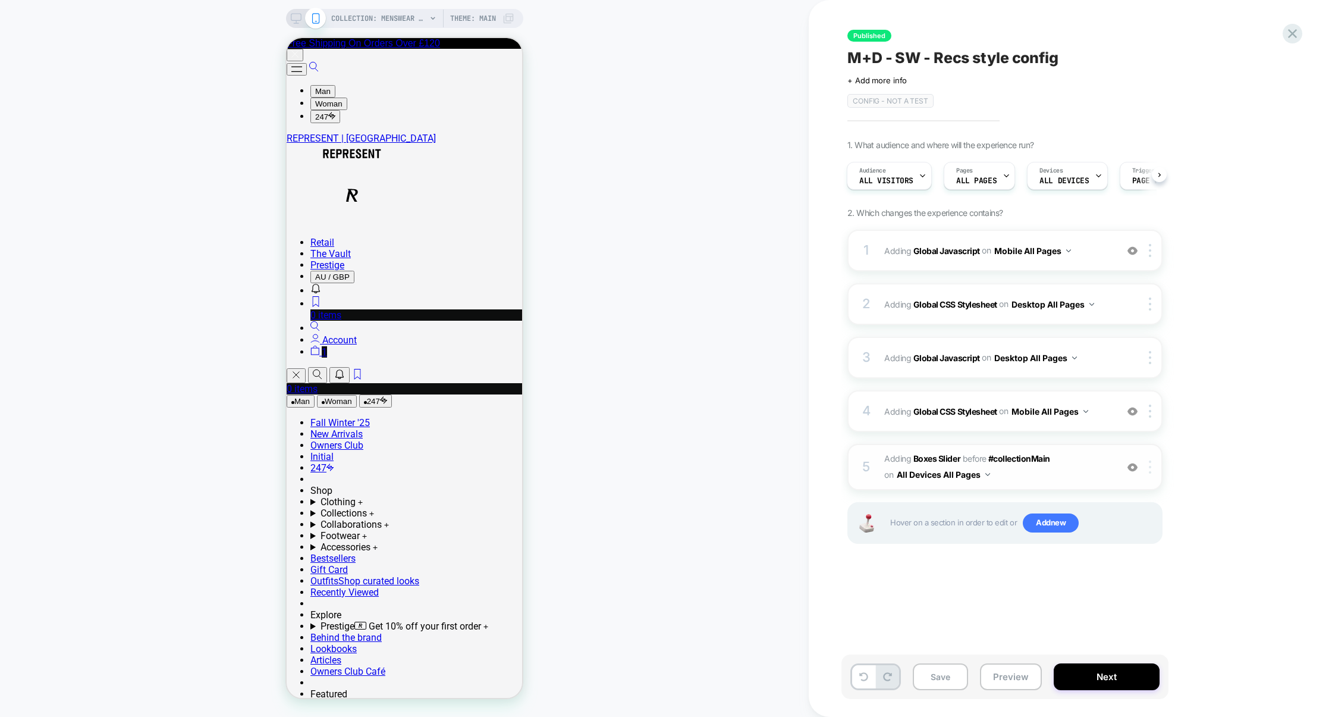
click at [1149, 466] on img at bounding box center [1150, 466] width 2 height 13
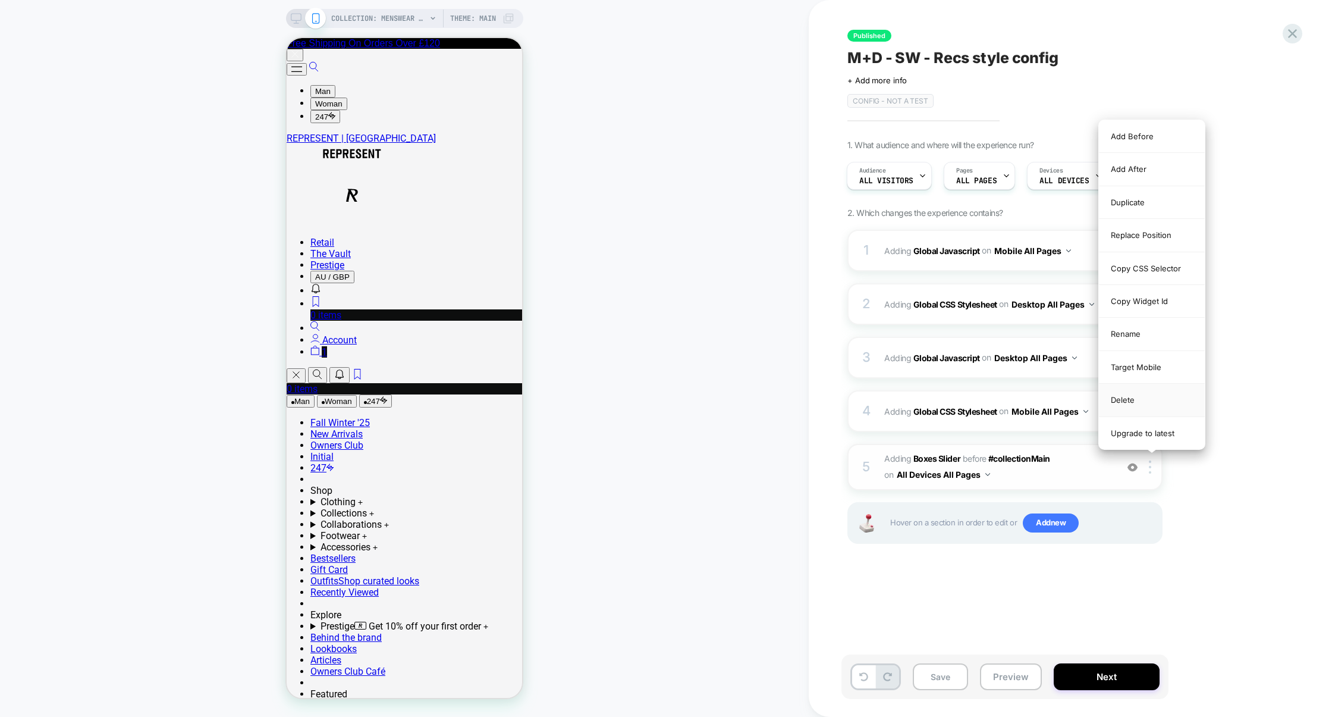
click at [1144, 404] on div "Delete" at bounding box center [1152, 400] width 106 height 33
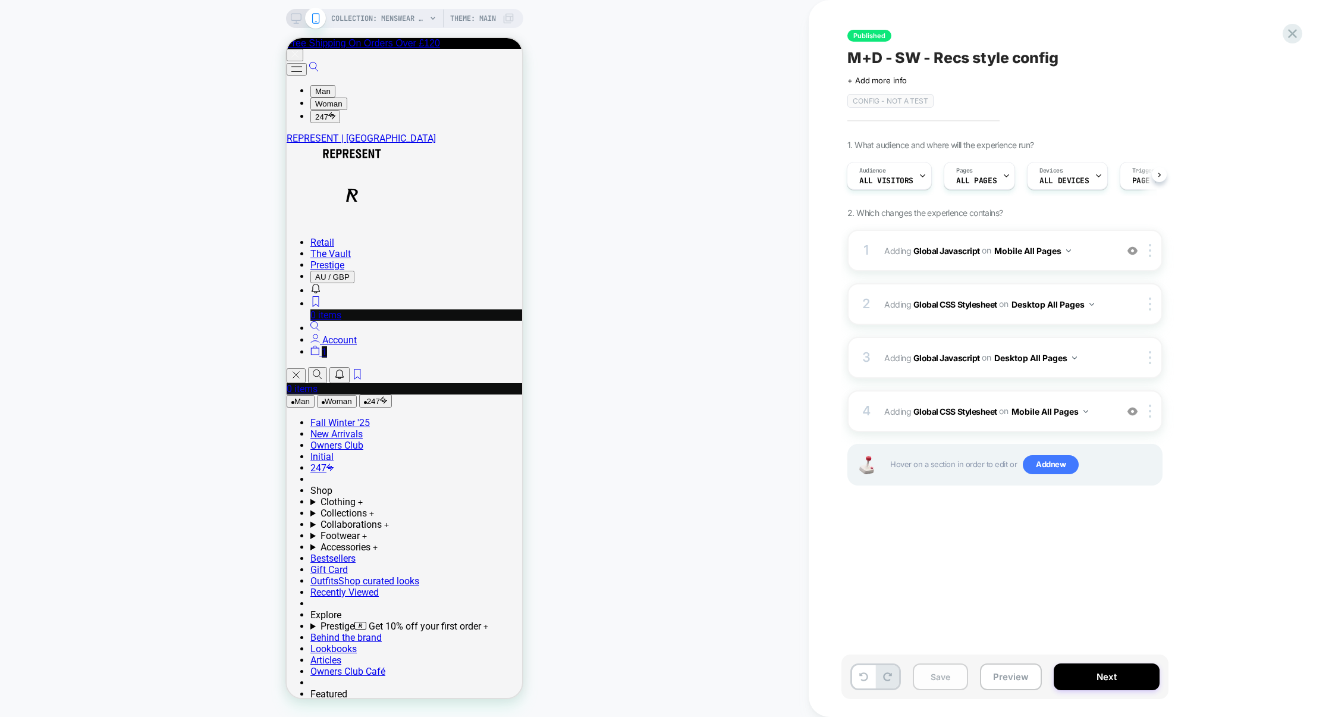
click at [944, 673] on button "Save" at bounding box center [940, 676] width 55 height 27
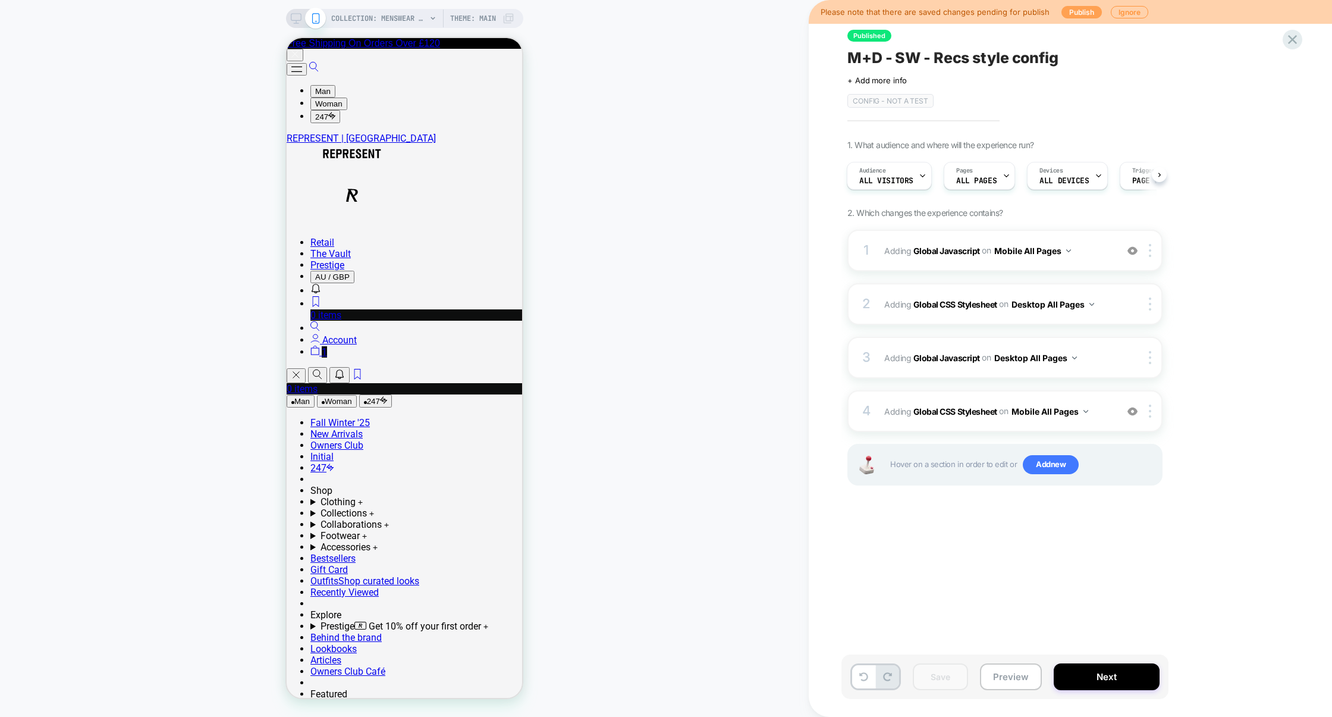
click at [1066, 12] on button "Publish" at bounding box center [1082, 12] width 40 height 12
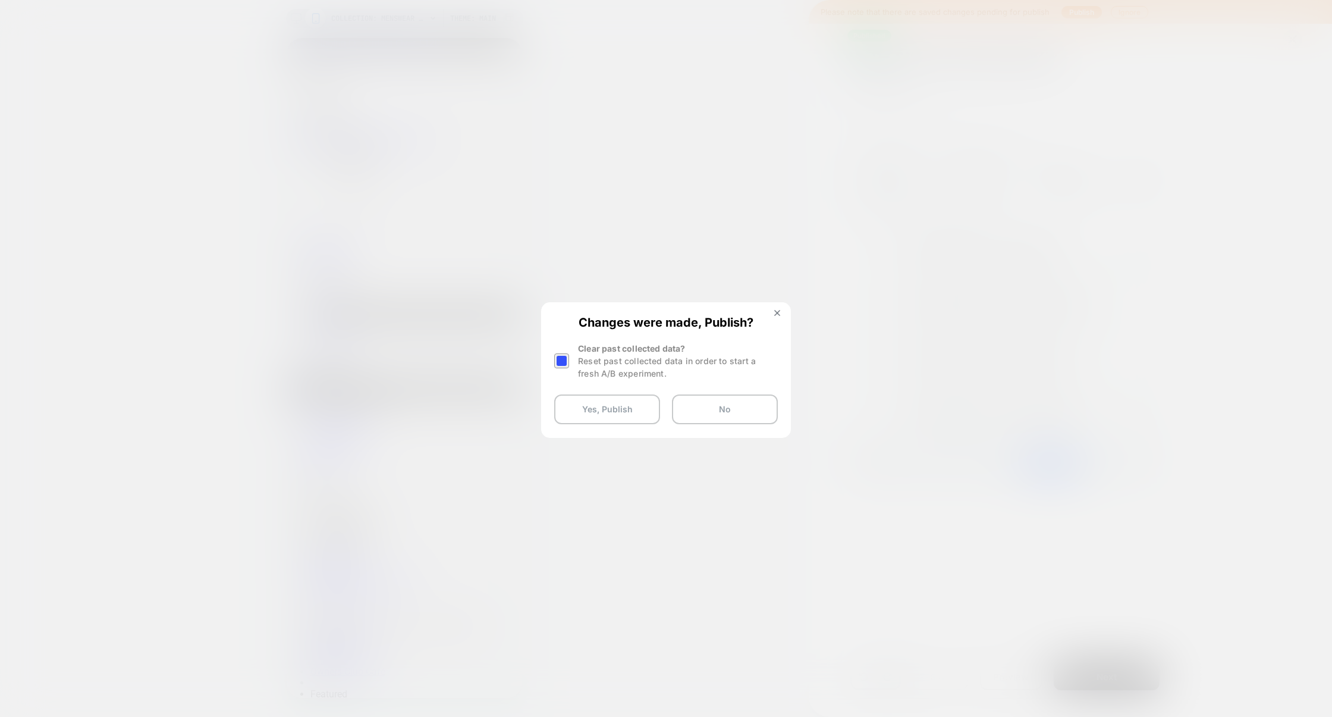
click at [565, 363] on div at bounding box center [561, 360] width 15 height 15
click at [603, 410] on button "Yes, Publish" at bounding box center [607, 409] width 106 height 30
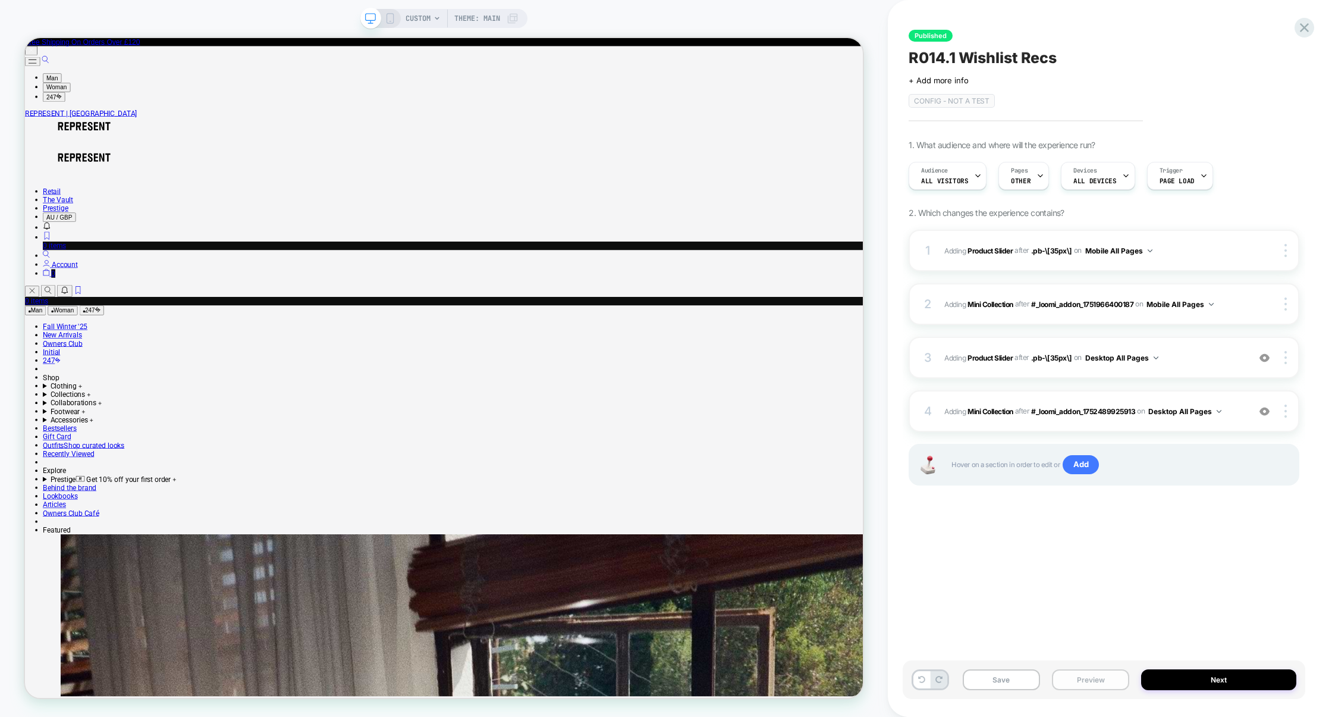
click at [1107, 681] on button "Preview" at bounding box center [1090, 679] width 77 height 21
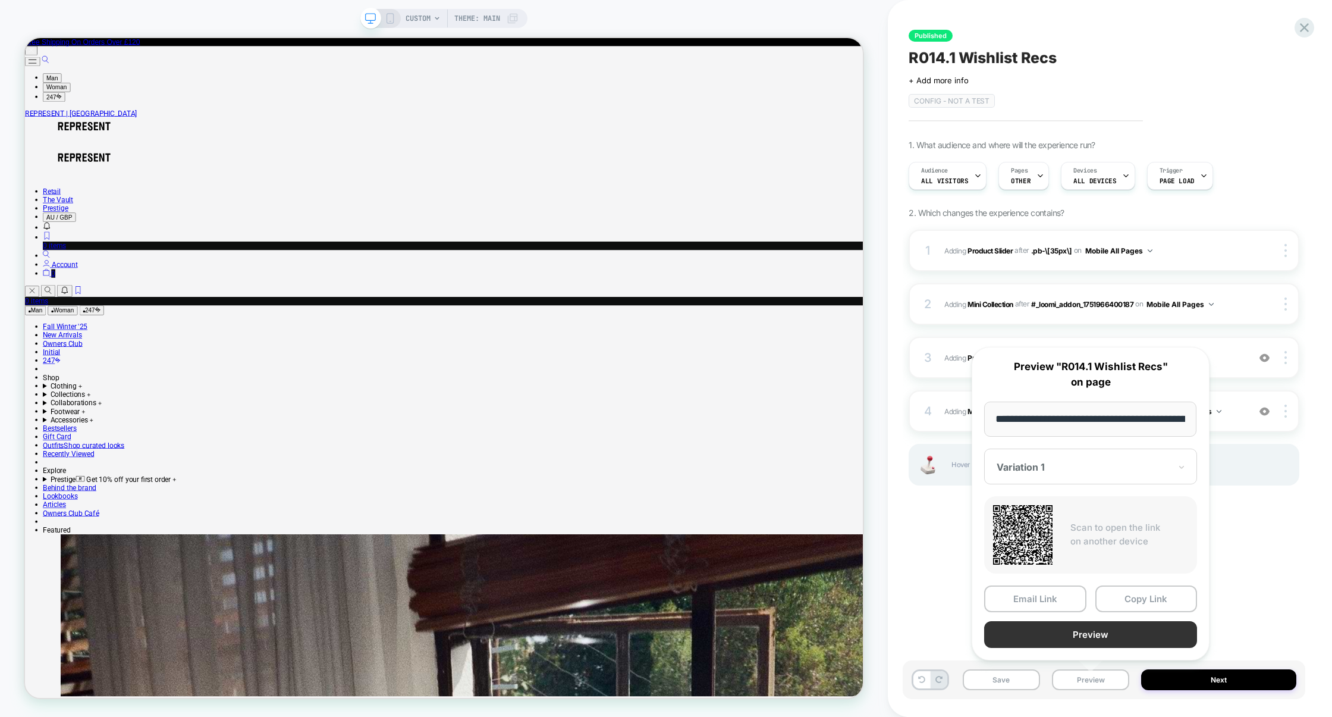
click at [1090, 638] on button "Preview" at bounding box center [1090, 634] width 213 height 27
